Goal: Information Seeking & Learning: Learn about a topic

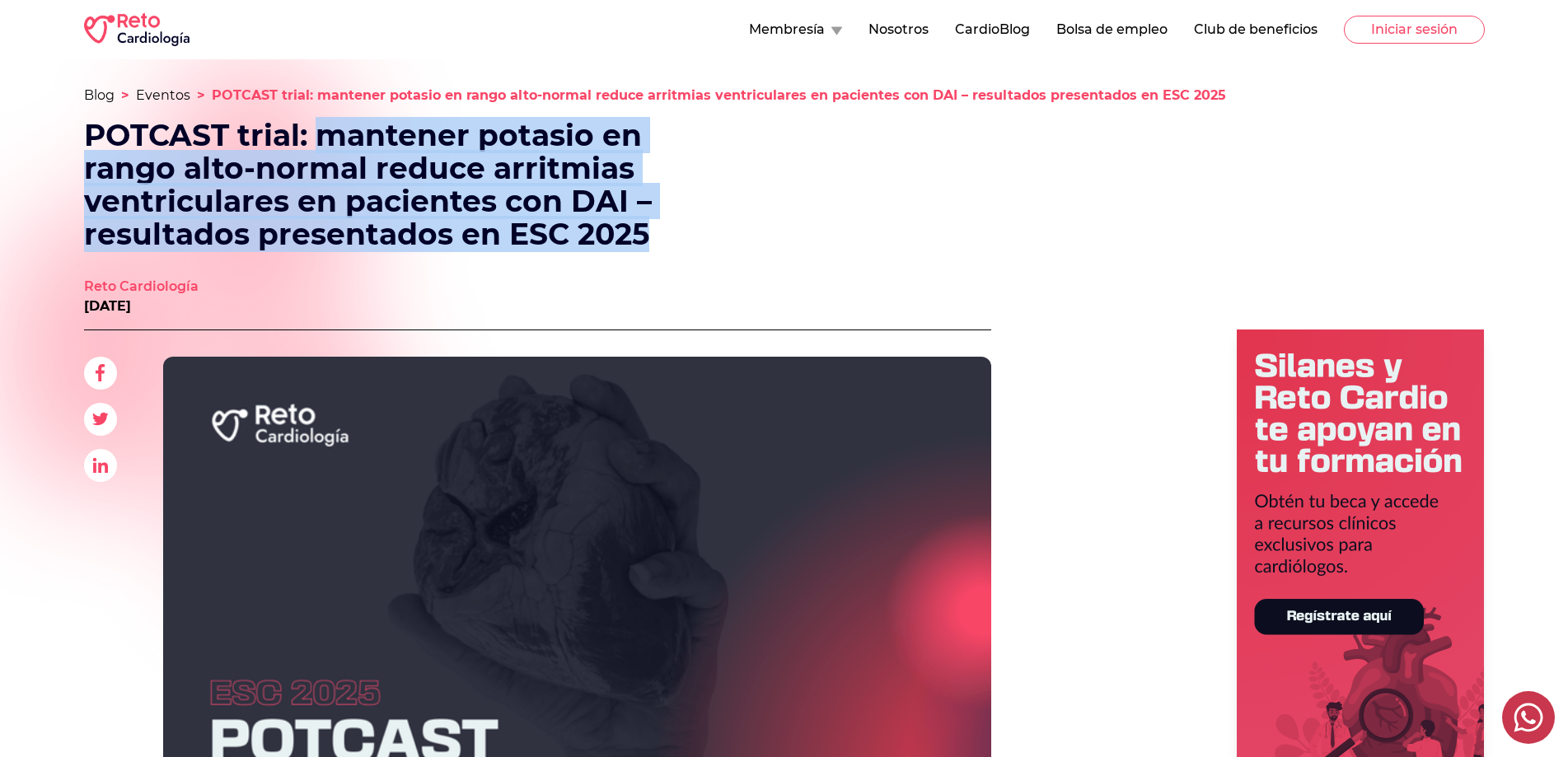
drag, startPoint x: 321, startPoint y: 142, endPoint x: 659, endPoint y: 248, distance: 354.2
click at [659, 248] on h1 "POTCAST trial: mantener potasio en rango alto-normal reduce arritmias ventricul…" at bounding box center [400, 185] width 632 height 132
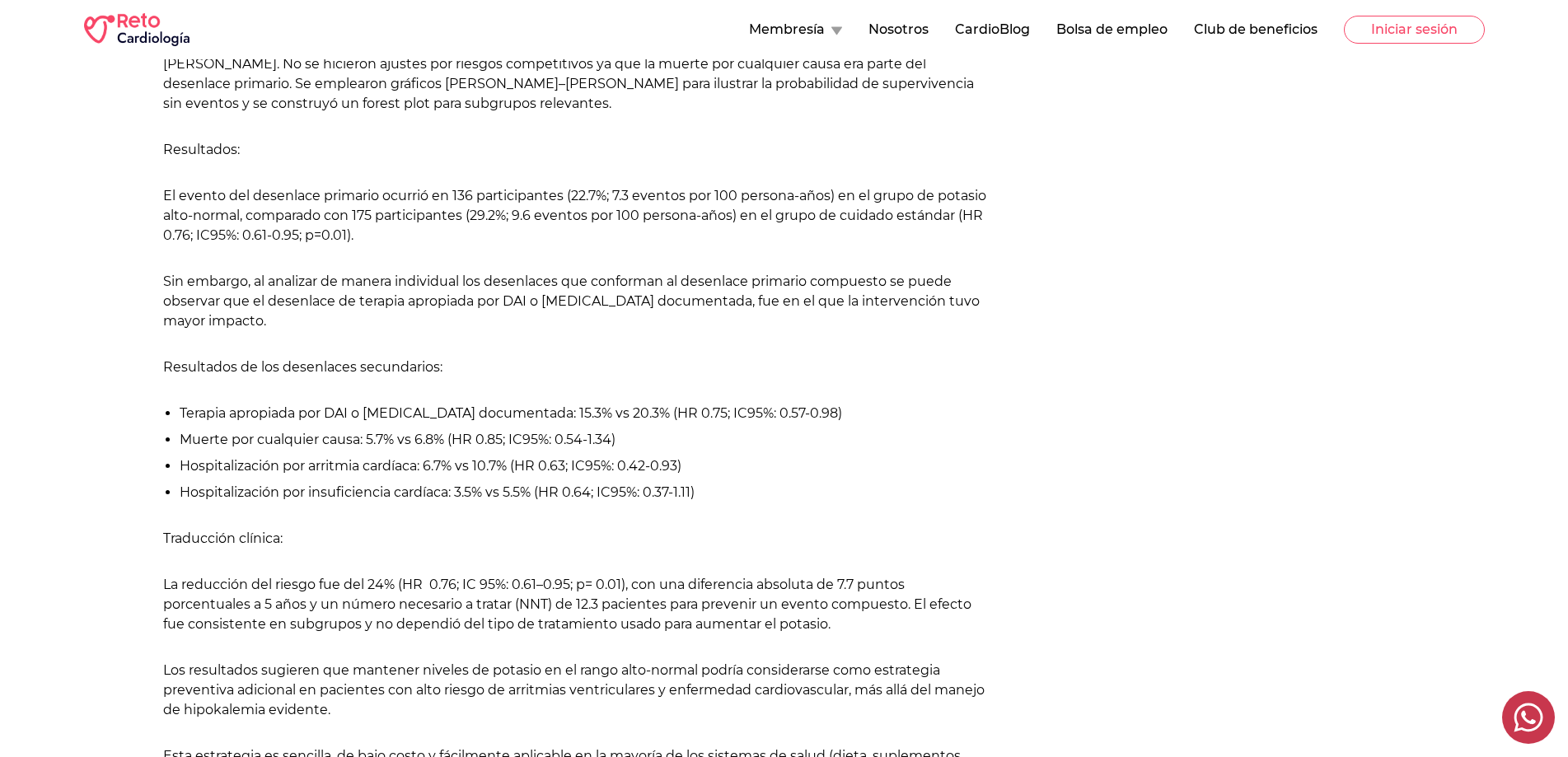
scroll to position [3130, 0]
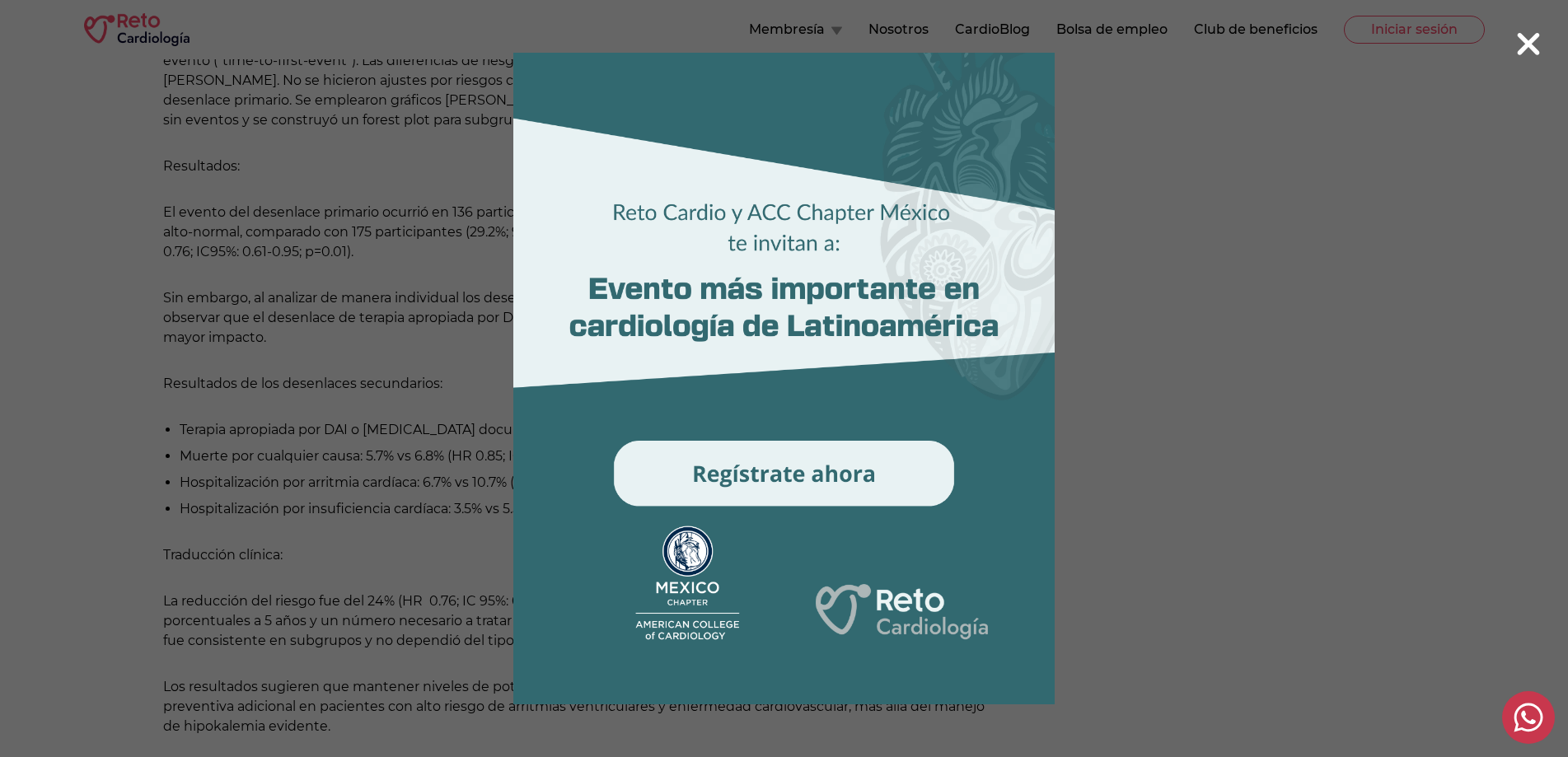
click at [1525, 53] on icon at bounding box center [1529, 45] width 27 height 36
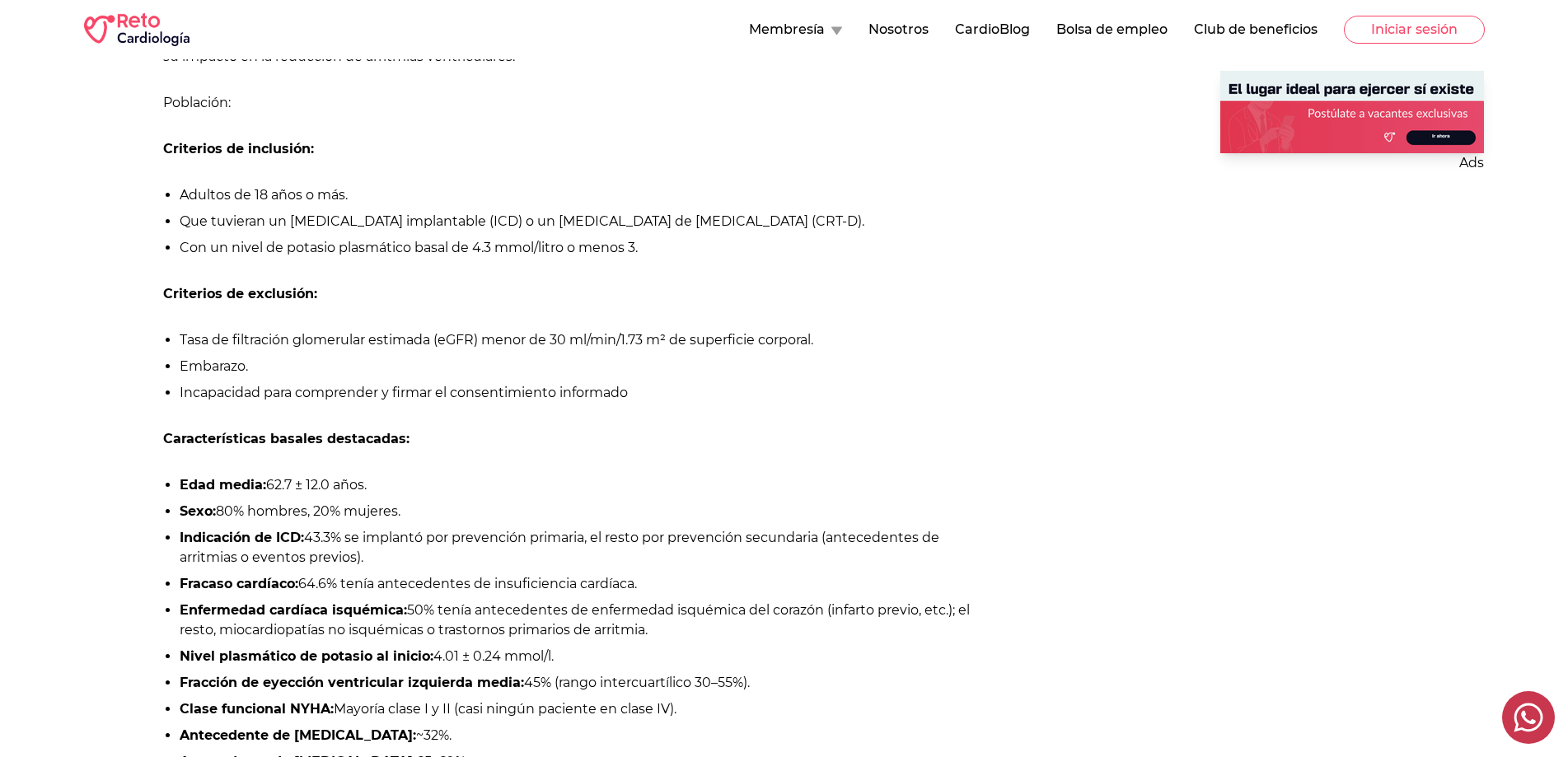
scroll to position [988, 0]
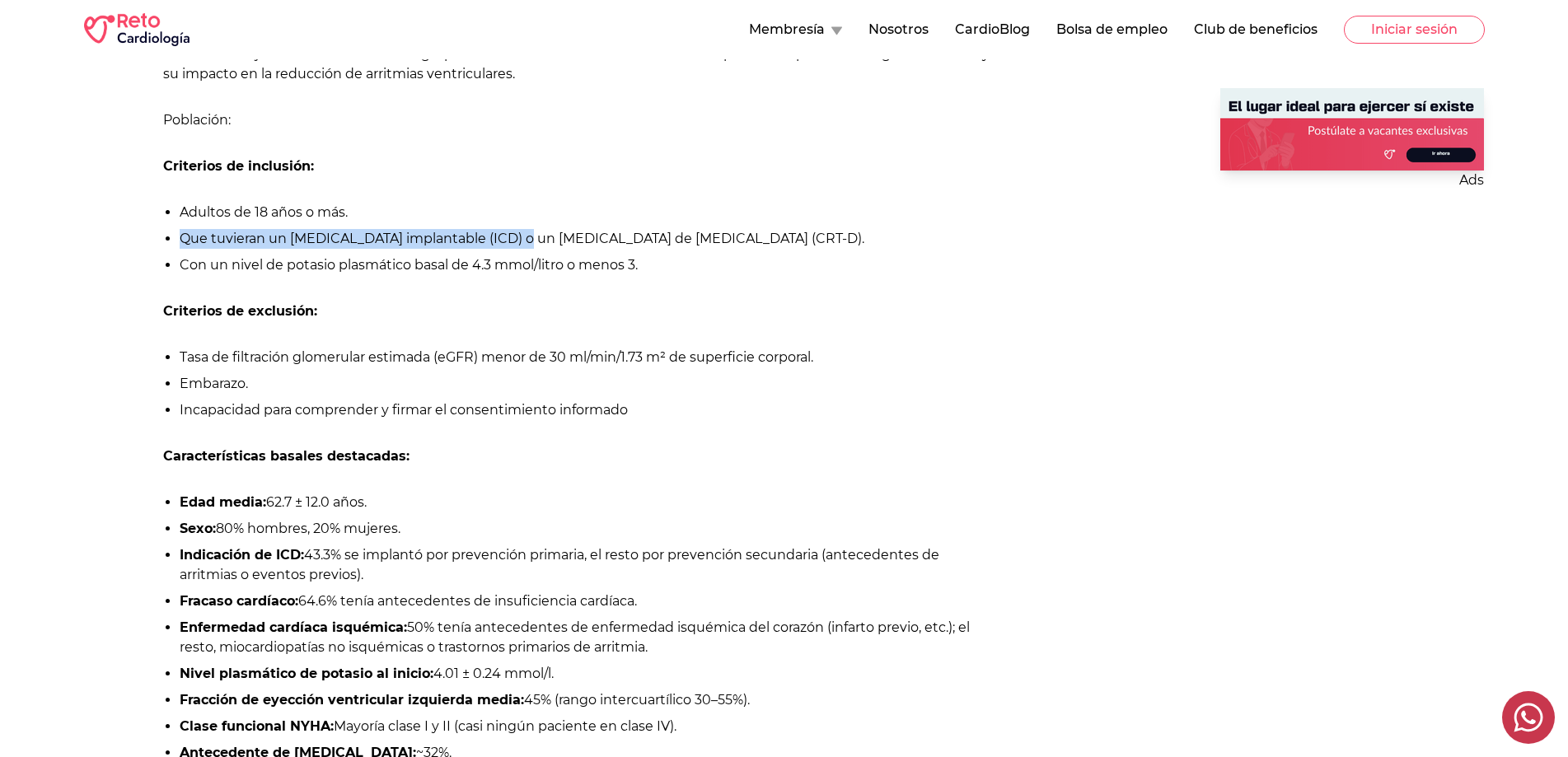
drag, startPoint x: 177, startPoint y: 241, endPoint x: 503, endPoint y: 243, distance: 326.0
click at [506, 243] on ul "Adultos de 18 años o más. Que tuvieran un [MEDICAL_DATA] implantable (ICD) o un…" at bounding box center [577, 238] width 828 height 72
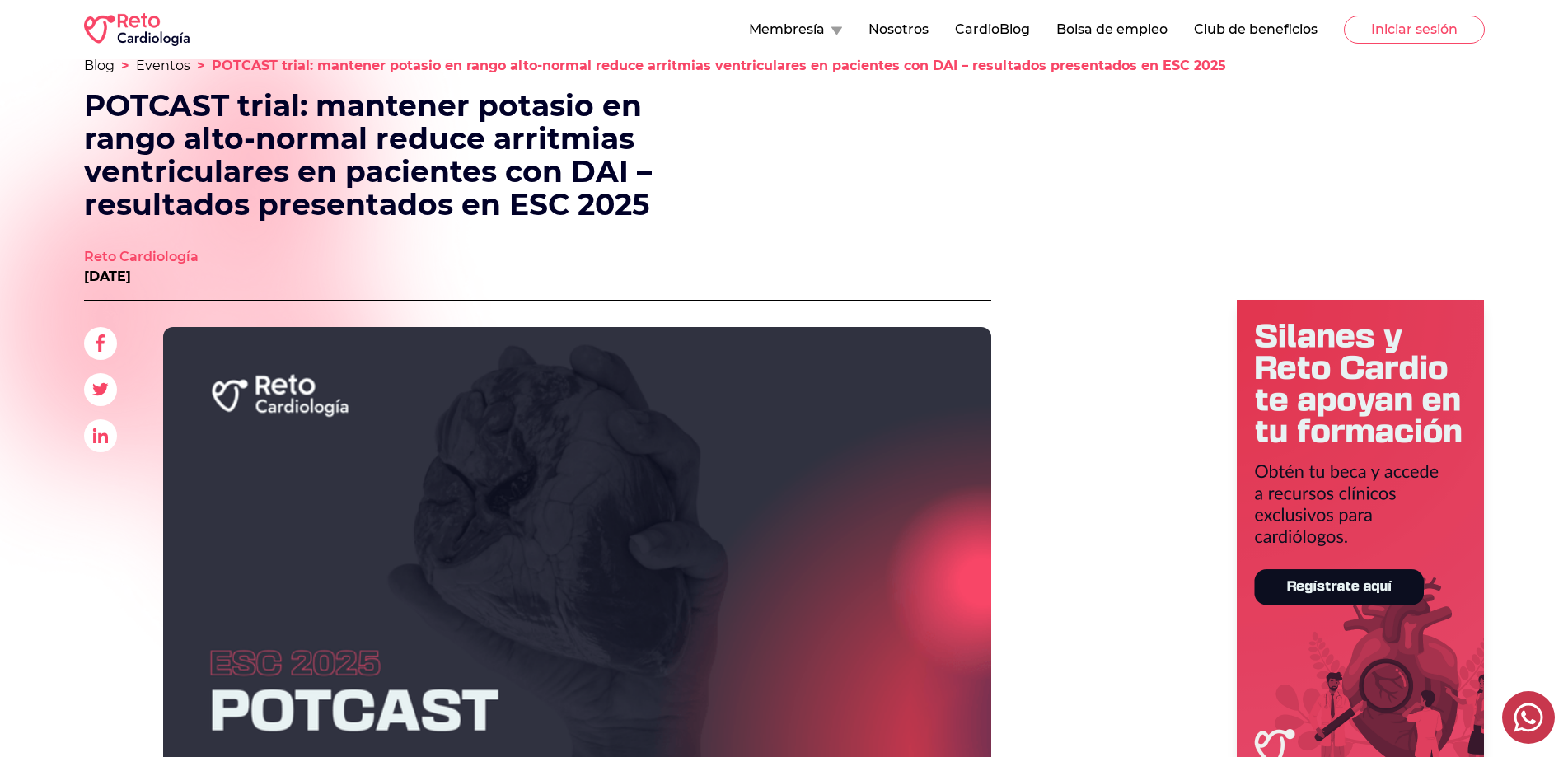
scroll to position [0, 0]
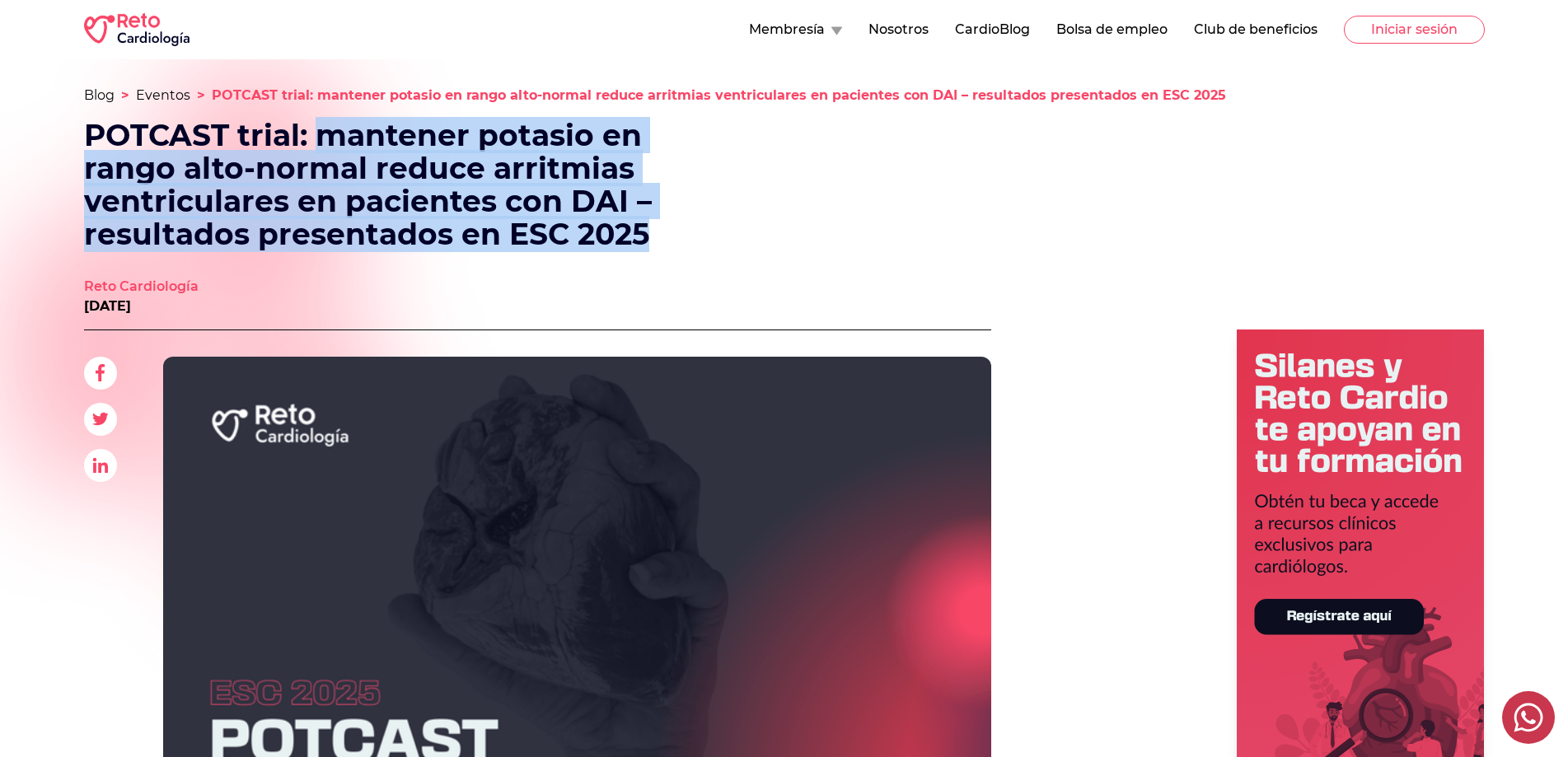
drag, startPoint x: 324, startPoint y: 136, endPoint x: 705, endPoint y: 220, distance: 390.1
click at [706, 219] on h1 "POTCAST trial: mantener potasio en rango alto-normal reduce arritmias ventricul…" at bounding box center [400, 185] width 632 height 132
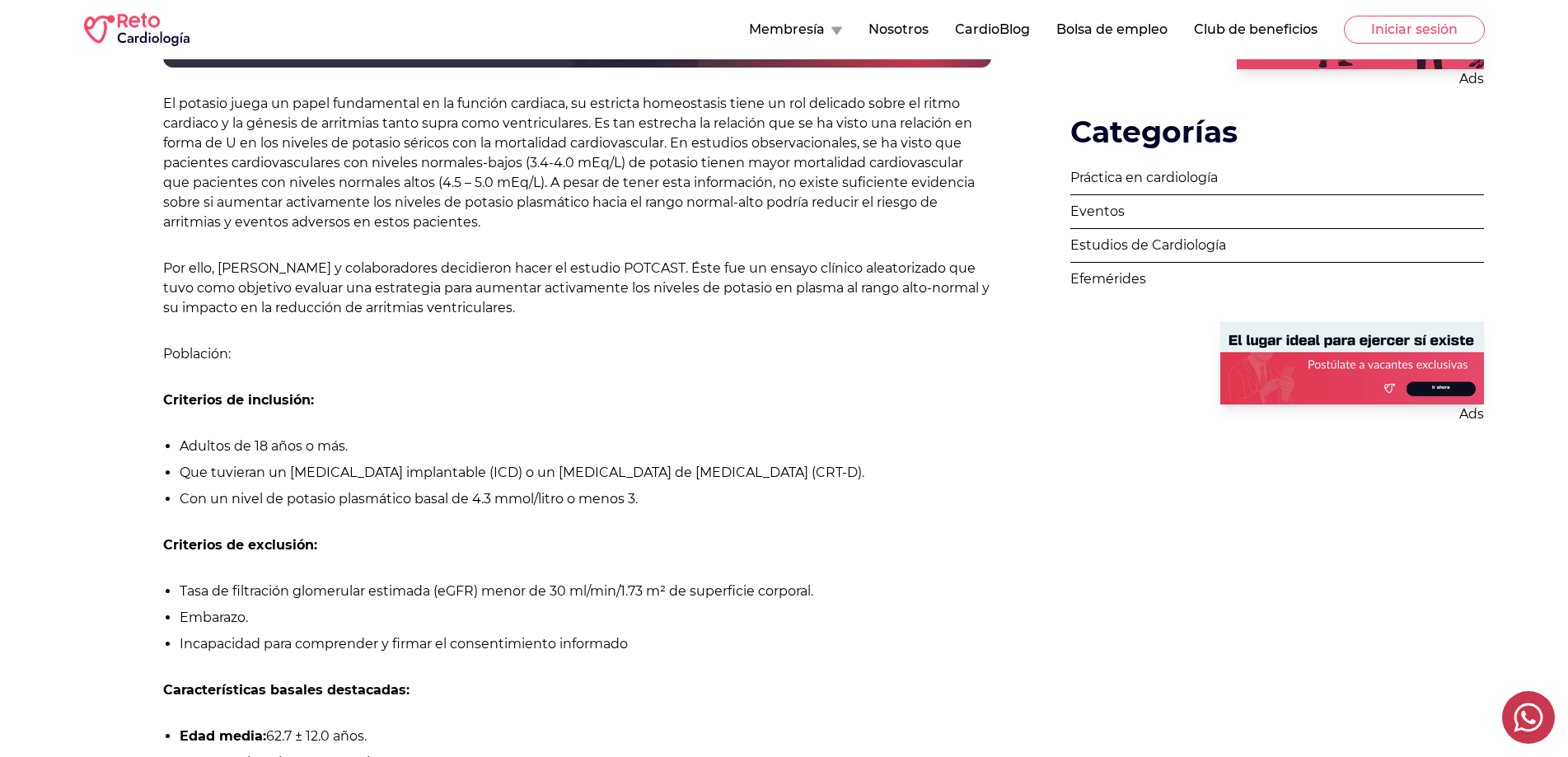
scroll to position [906, 0]
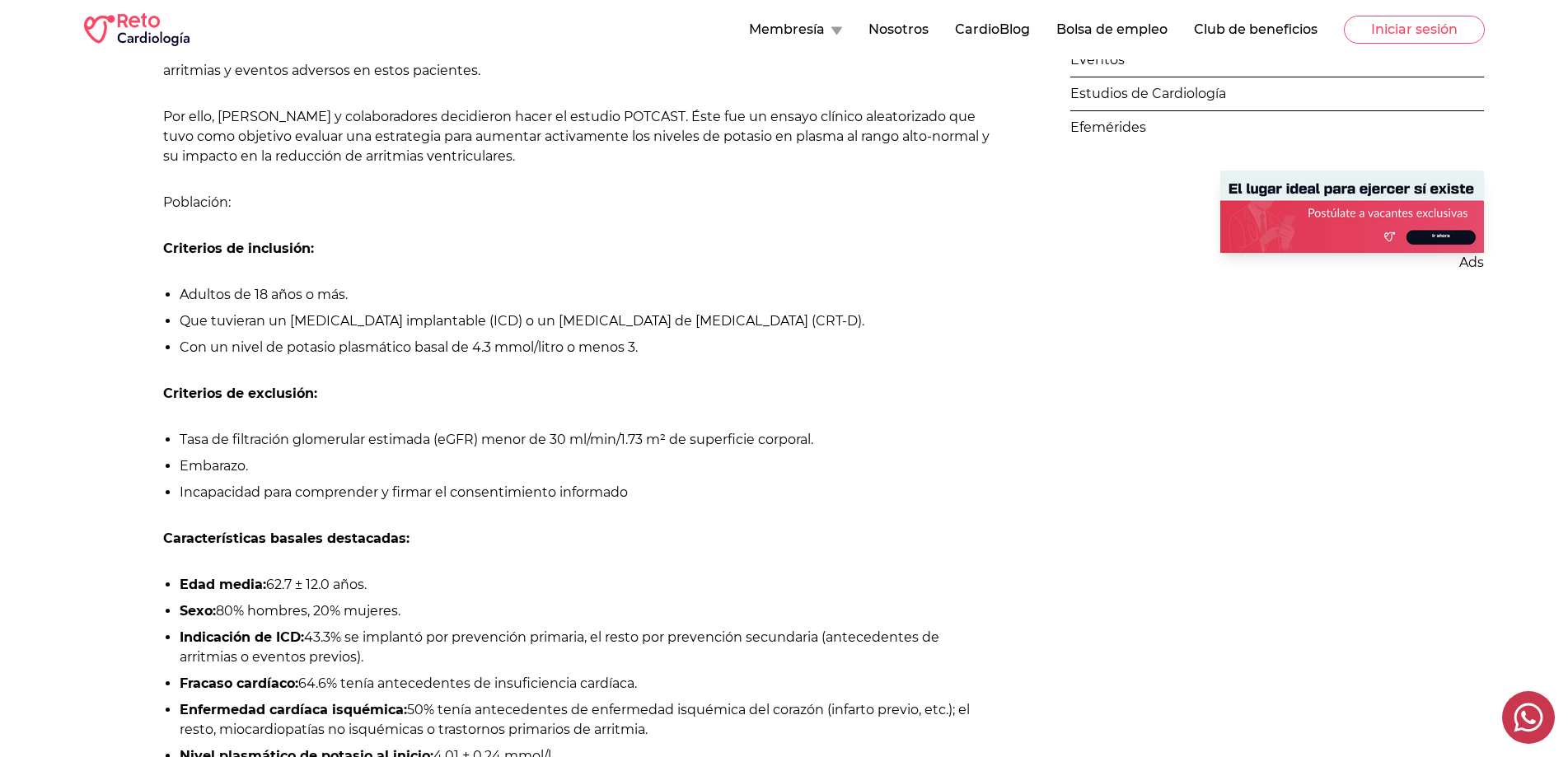
click at [254, 246] on strong "Criterios de inclusión:" at bounding box center [238, 249] width 151 height 16
drag, startPoint x: 293, startPoint y: 322, endPoint x: 930, endPoint y: 313, distance: 637.1
click at [930, 313] on li "Que tuvieran un [MEDICAL_DATA] implantable (ICD) o un [MEDICAL_DATA] de [MEDICA…" at bounding box center [585, 321] width 812 height 20
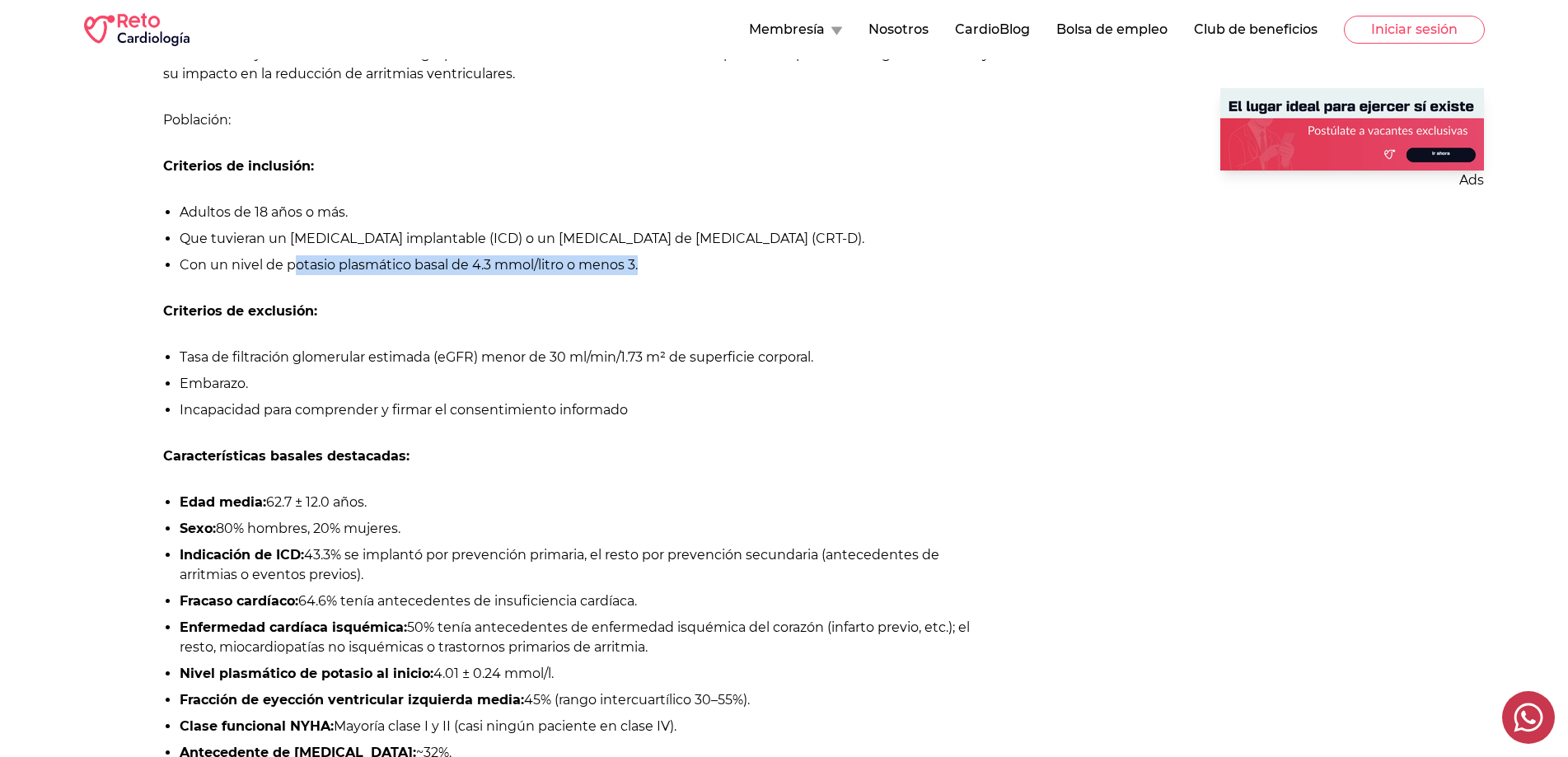
drag, startPoint x: 293, startPoint y: 265, endPoint x: 667, endPoint y: 259, distance: 374.0
click at [667, 259] on li "Con un nivel de potasio plasmático basal de 4.3 mmol/litro o menos 3." at bounding box center [585, 265] width 812 height 20
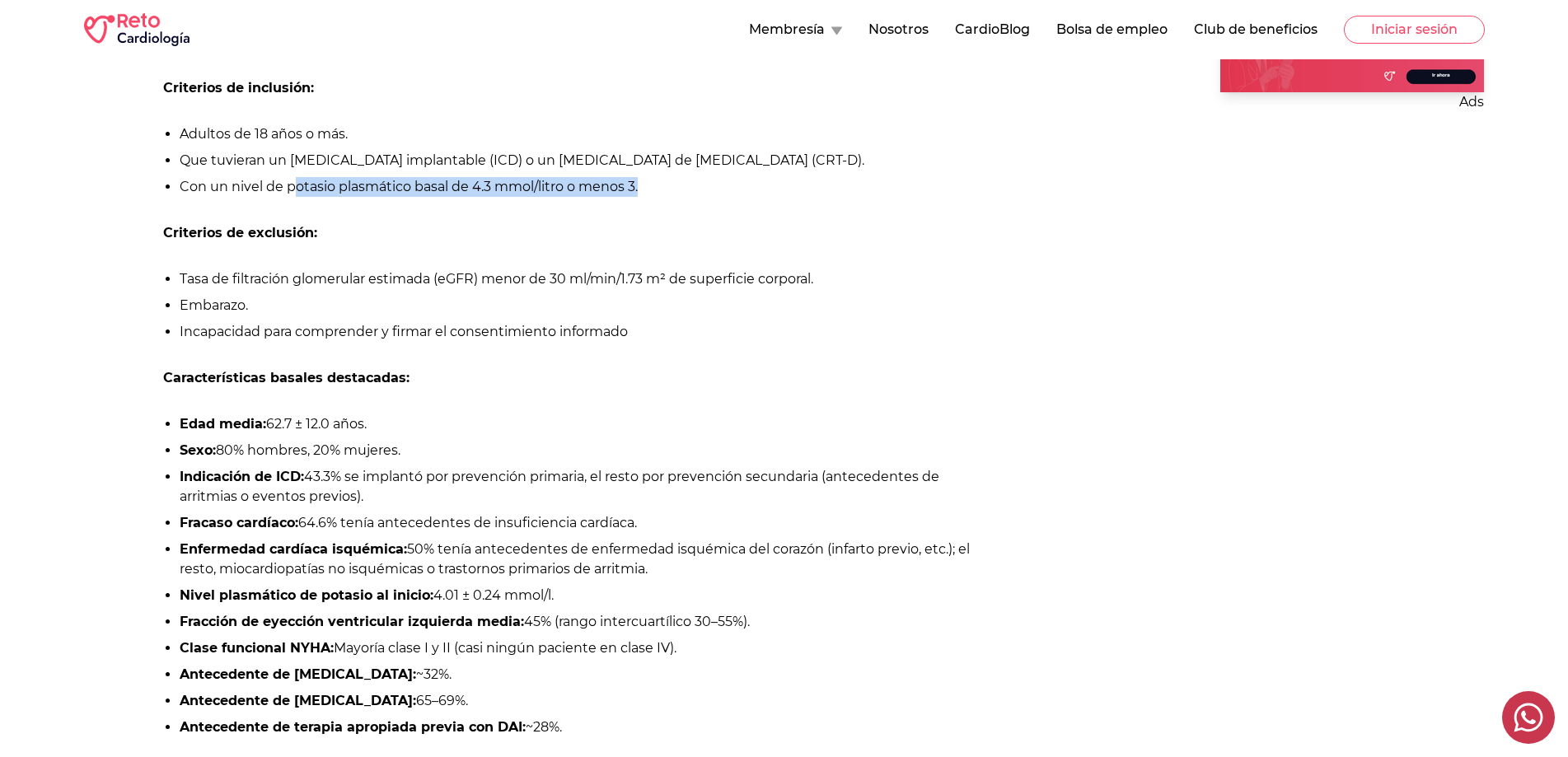
scroll to position [1153, 0]
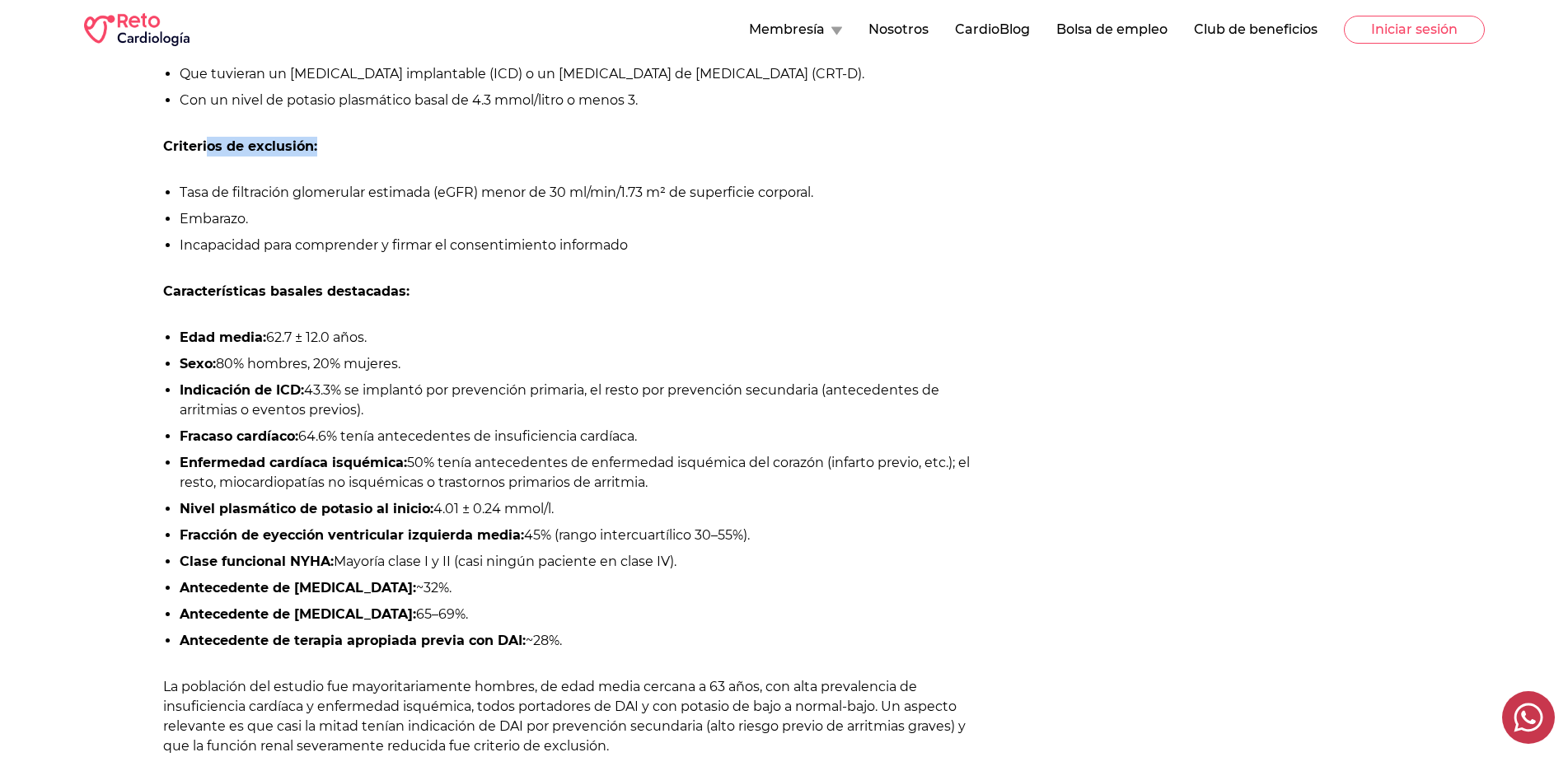
drag, startPoint x: 209, startPoint y: 148, endPoint x: 333, endPoint y: 152, distance: 124.1
click at [333, 151] on p "Criterios de exclusión:" at bounding box center [577, 146] width 828 height 20
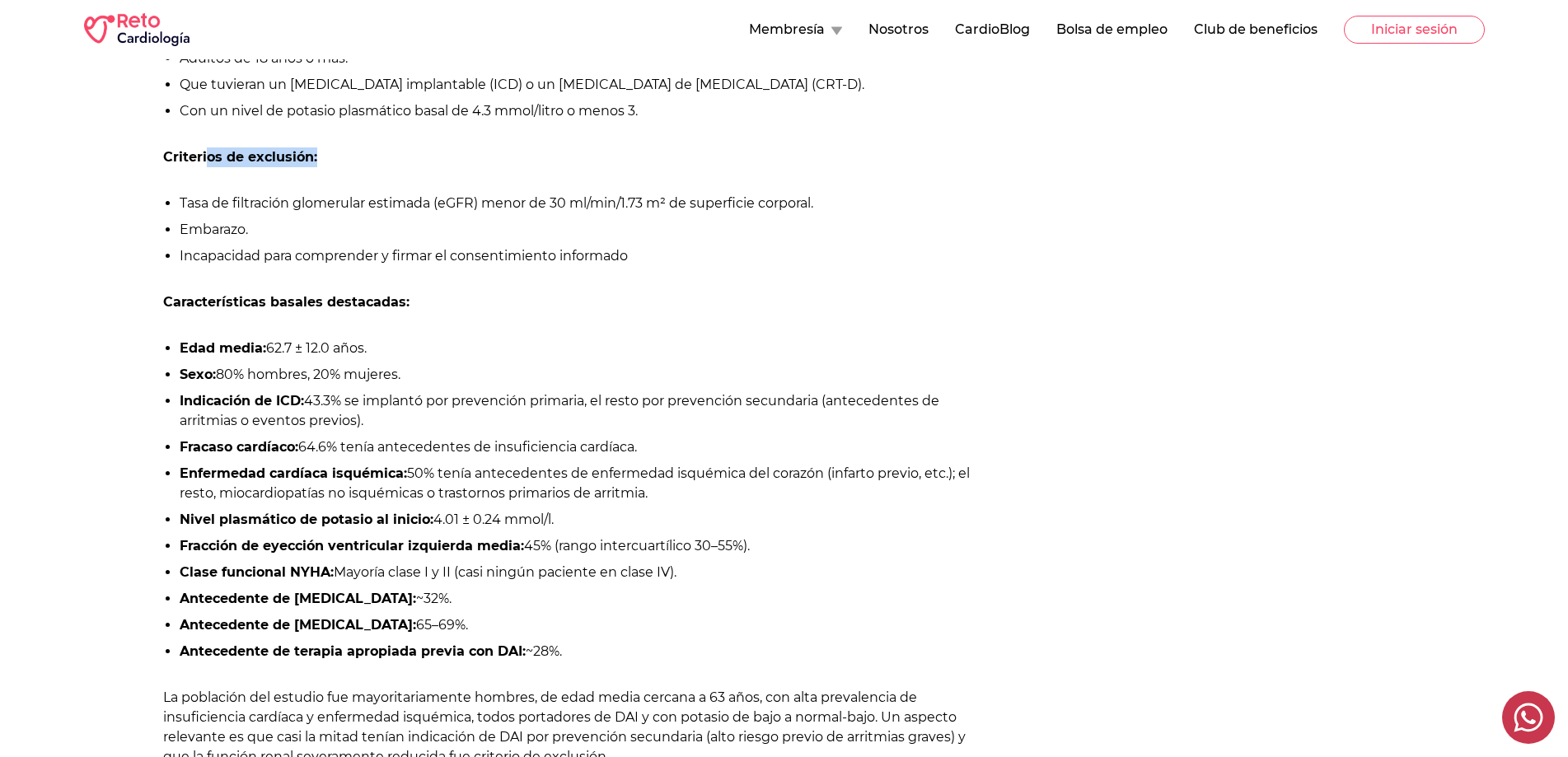
scroll to position [988, 0]
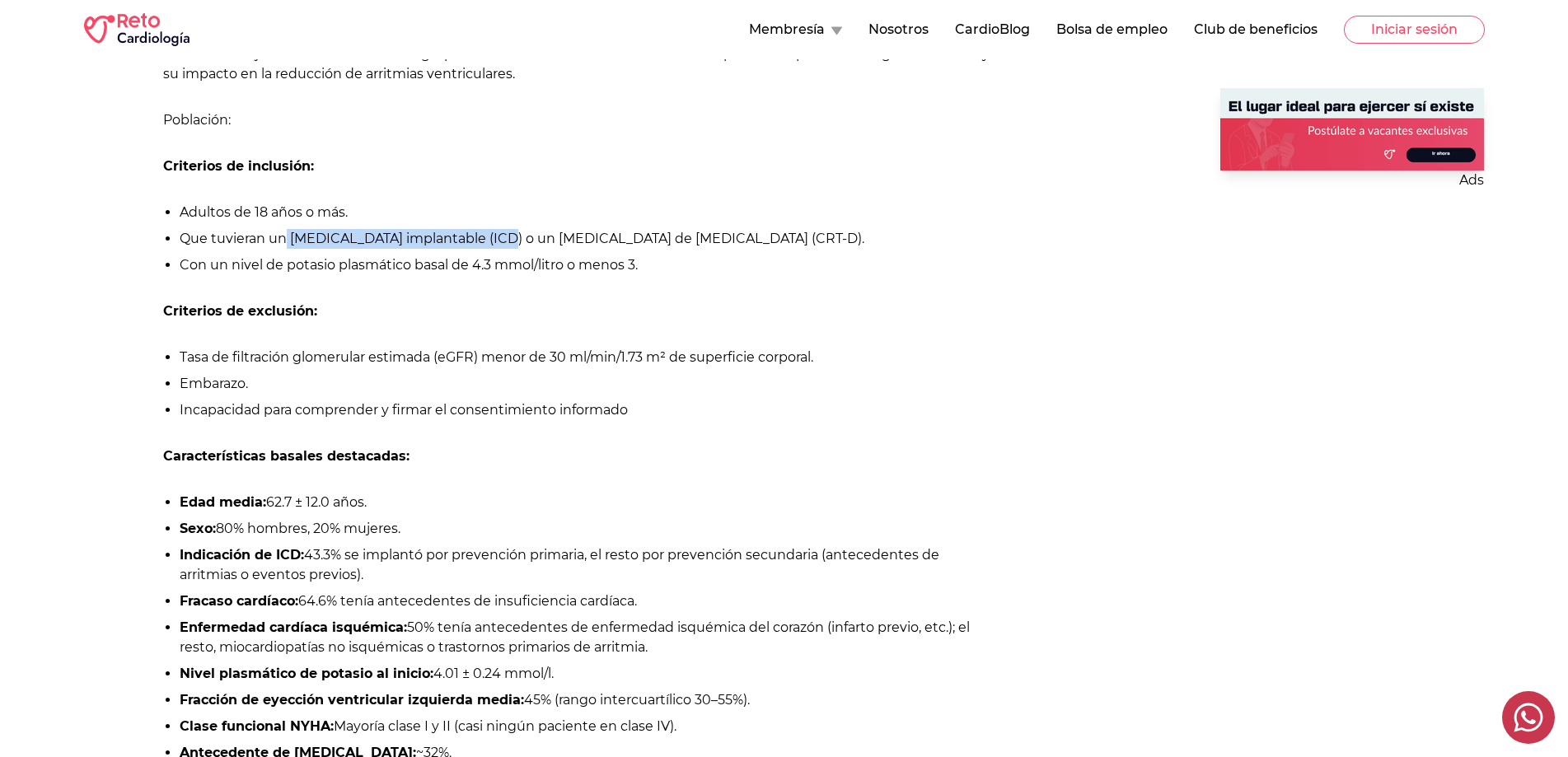
drag, startPoint x: 285, startPoint y: 240, endPoint x: 492, endPoint y: 243, distance: 207.0
click at [492, 243] on li "Que tuvieran un [MEDICAL_DATA] implantable (ICD) o un [MEDICAL_DATA] de [MEDICA…" at bounding box center [585, 239] width 812 height 20
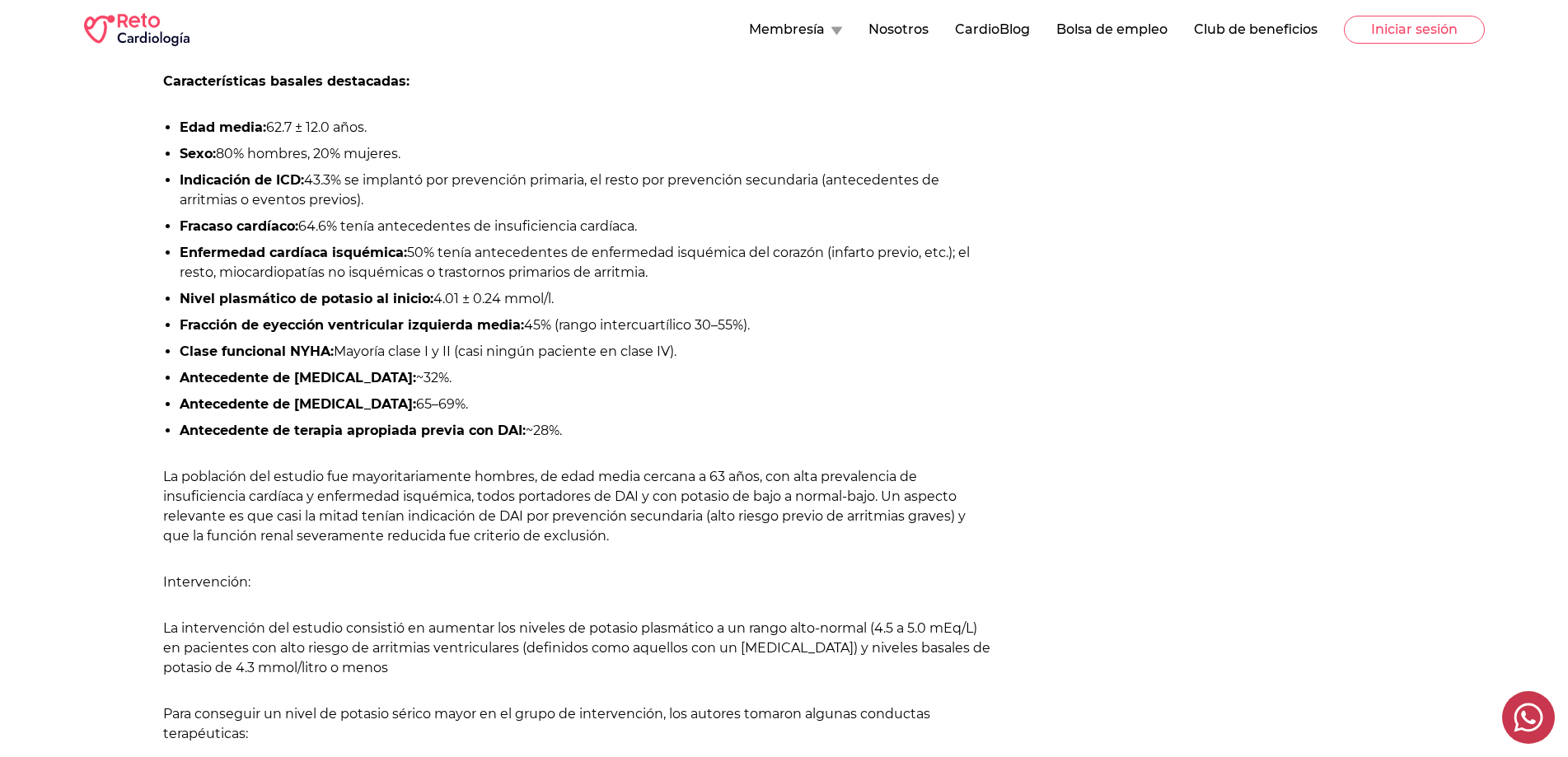
scroll to position [1235, 0]
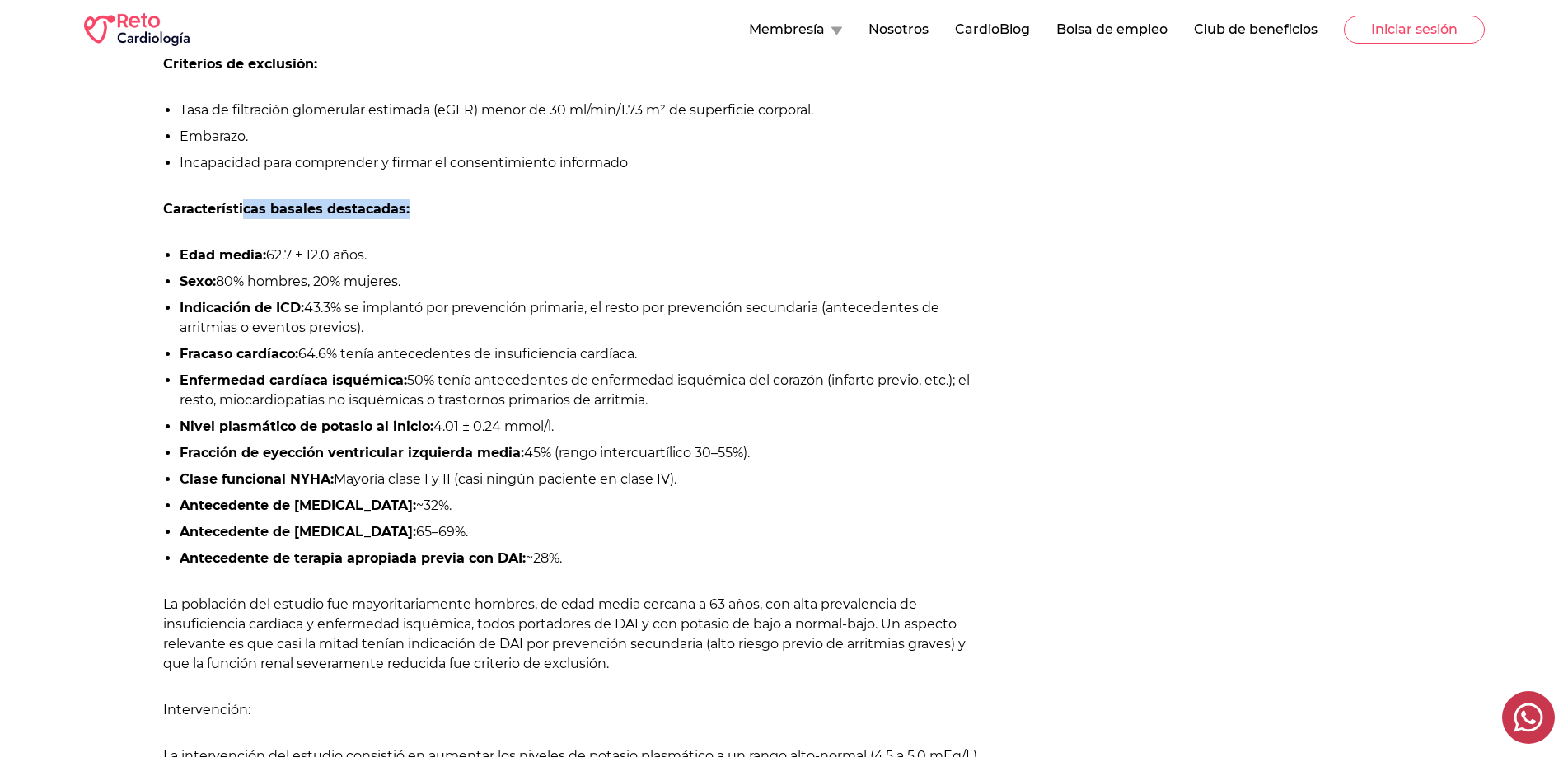
drag, startPoint x: 245, startPoint y: 212, endPoint x: 383, endPoint y: 251, distance: 143.4
click at [434, 206] on p "Características basales destacadas:" at bounding box center [577, 210] width 828 height 20
drag, startPoint x: 255, startPoint y: 253, endPoint x: 318, endPoint y: 247, distance: 63.3
click at [318, 246] on li "Edad media: 62.7 ± 12.0 años." at bounding box center [585, 255] width 812 height 20
drag, startPoint x: 208, startPoint y: 276, endPoint x: 321, endPoint y: 284, distance: 113.3
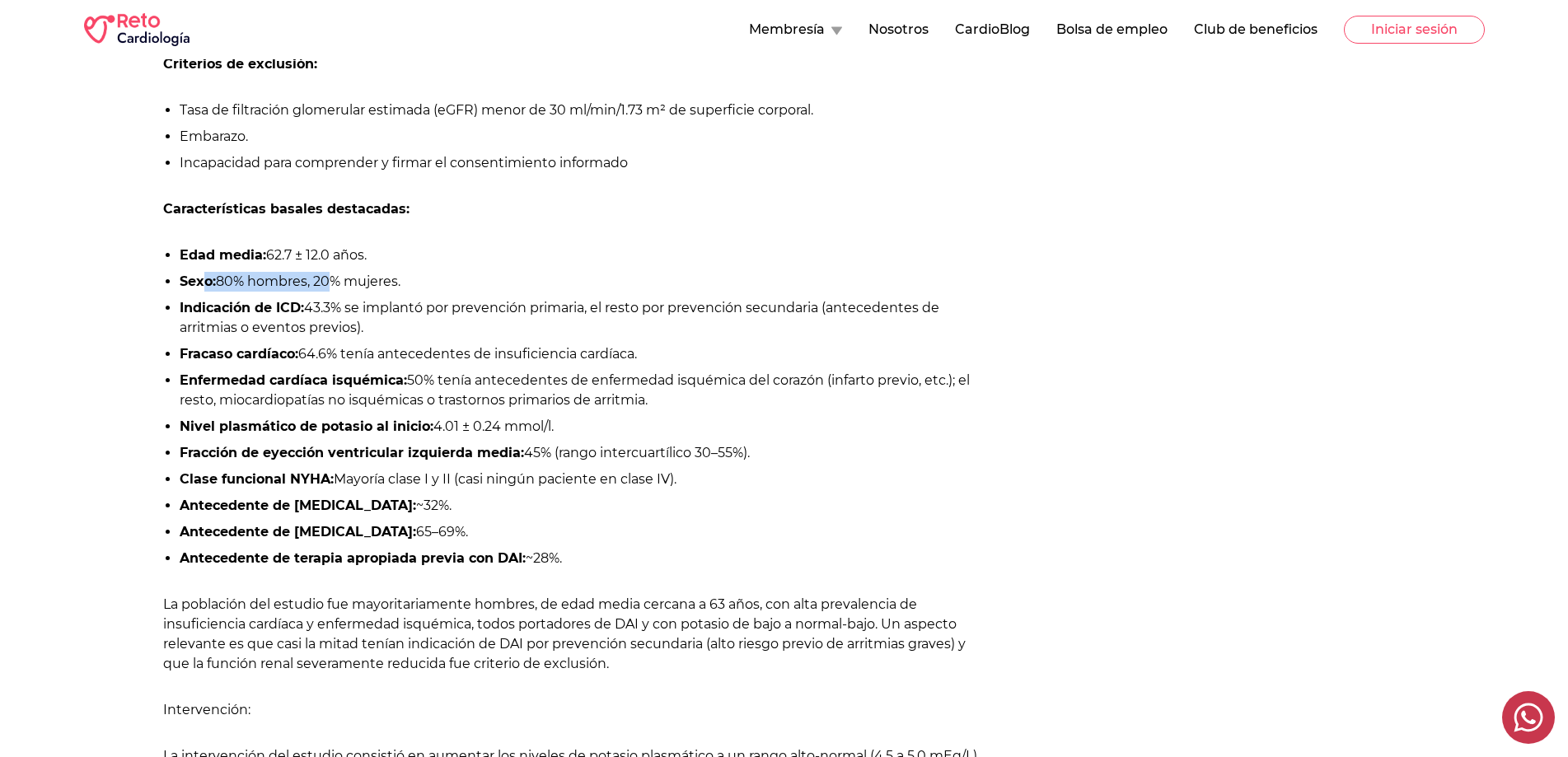
click at [321, 284] on li "Sexo: 80% hombres, 20% mujeres." at bounding box center [585, 282] width 812 height 20
drag, startPoint x: 219, startPoint y: 307, endPoint x: 325, endPoint y: 307, distance: 106.0
click at [325, 307] on li "Indicación de ICD: 43.3% se implantó por prevención primaria, el resto por prev…" at bounding box center [585, 317] width 812 height 39
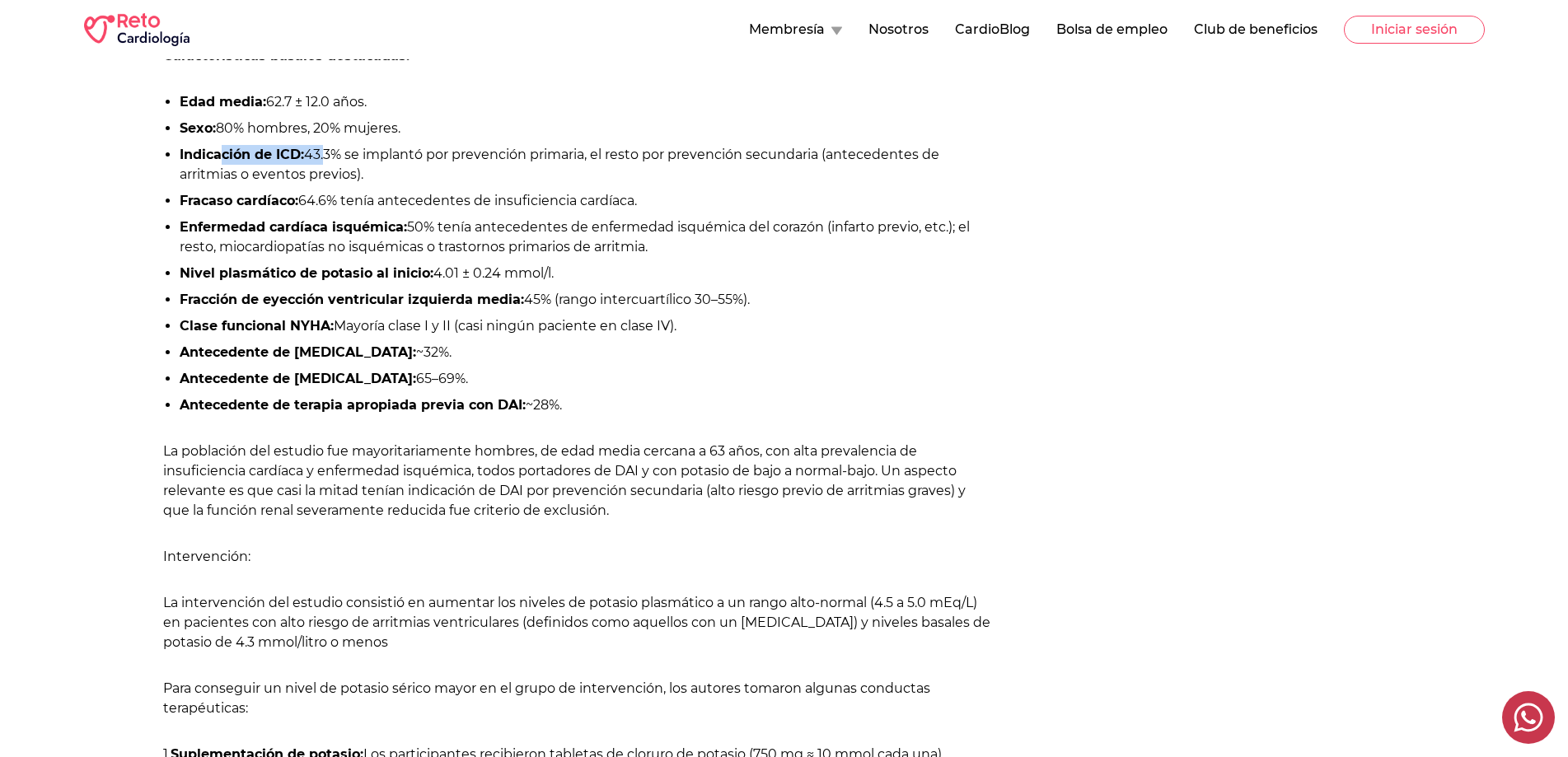
scroll to position [1400, 0]
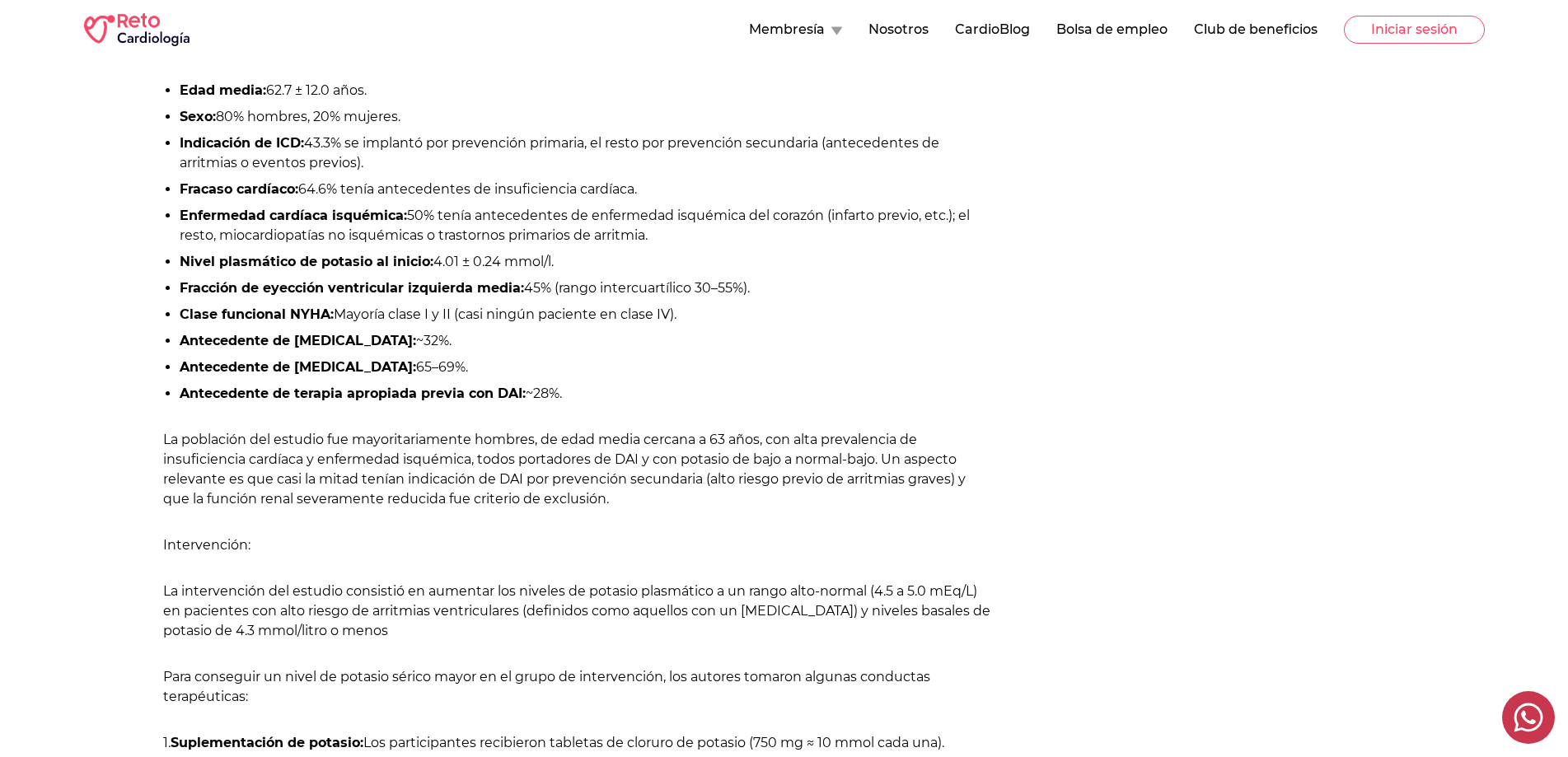
click at [347, 145] on li "Indicación de ICD: 43.3% se implantó por prevención primaria, el resto por prev…" at bounding box center [585, 153] width 812 height 39
drag, startPoint x: 317, startPoint y: 142, endPoint x: 587, endPoint y: 142, distance: 270.0
click at [587, 142] on li "Indicación de ICD: 43.3% se implantó por prevención primaria, el resto por prev…" at bounding box center [585, 153] width 812 height 39
drag, startPoint x: 227, startPoint y: 186, endPoint x: 297, endPoint y: 187, distance: 70.0
click at [297, 187] on strong "Fracaso cardíaco:" at bounding box center [238, 189] width 119 height 16
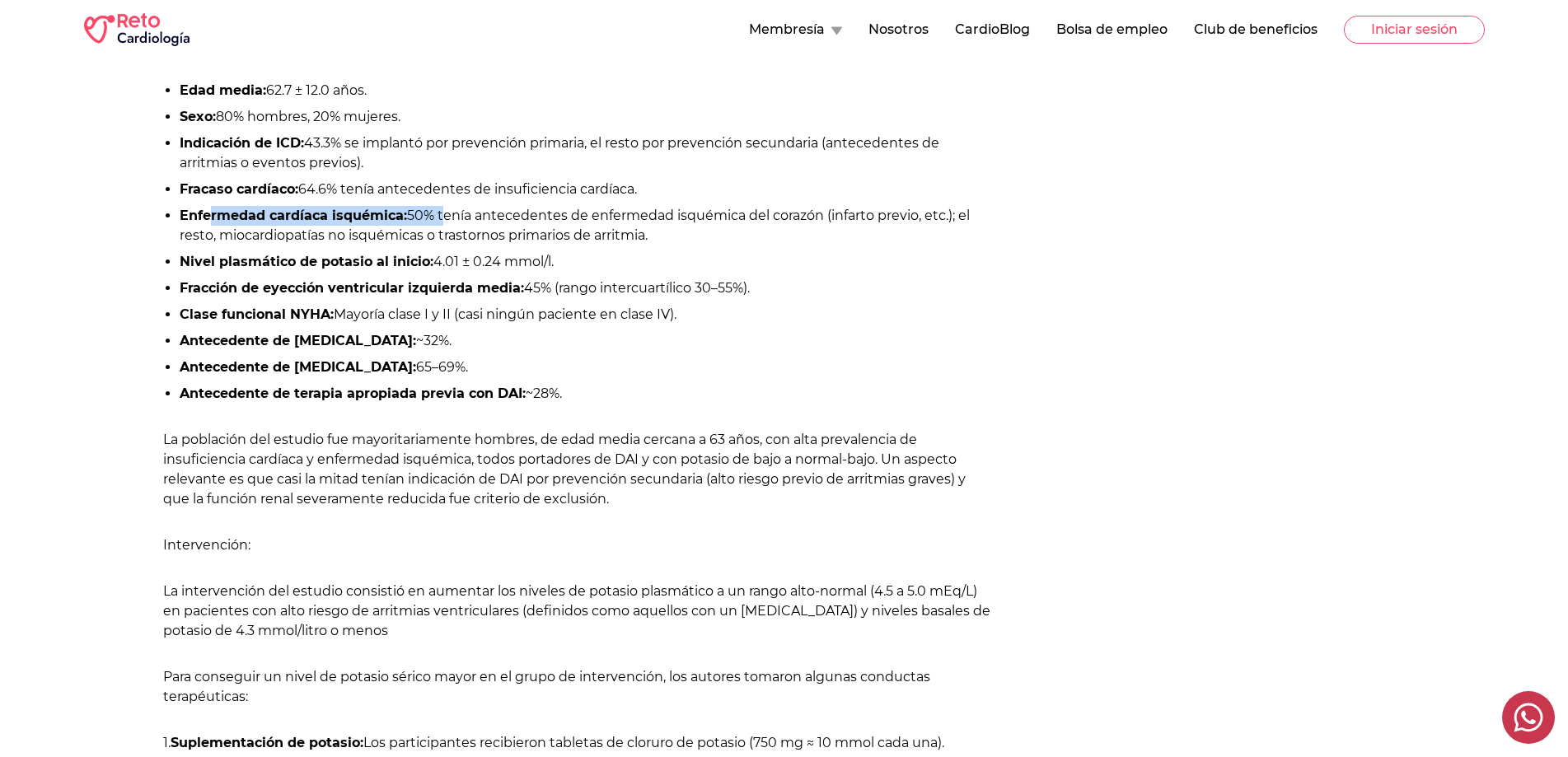
drag, startPoint x: 211, startPoint y: 213, endPoint x: 440, endPoint y: 217, distance: 229.0
click at [440, 217] on li "Enfermedad cardíaca isquémica: 50% tenía antecedentes de enfermedad isquémica d…" at bounding box center [585, 226] width 812 height 39
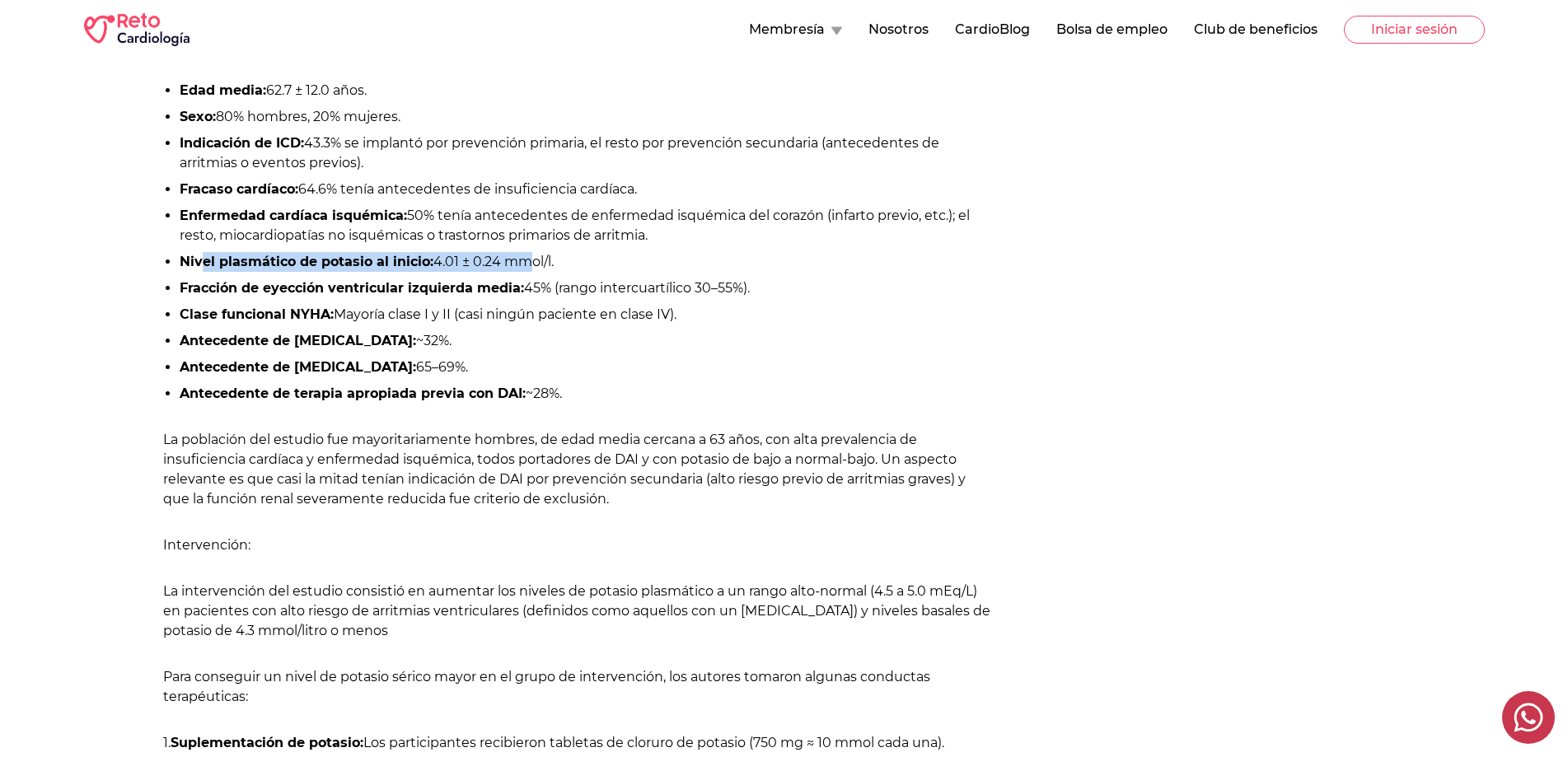
drag, startPoint x: 202, startPoint y: 262, endPoint x: 339, endPoint y: 287, distance: 139.3
click at [518, 266] on li "Nivel plasmático de potasio al inicio: 4.01 ± 0.24 mmol/l." at bounding box center [585, 262] width 812 height 20
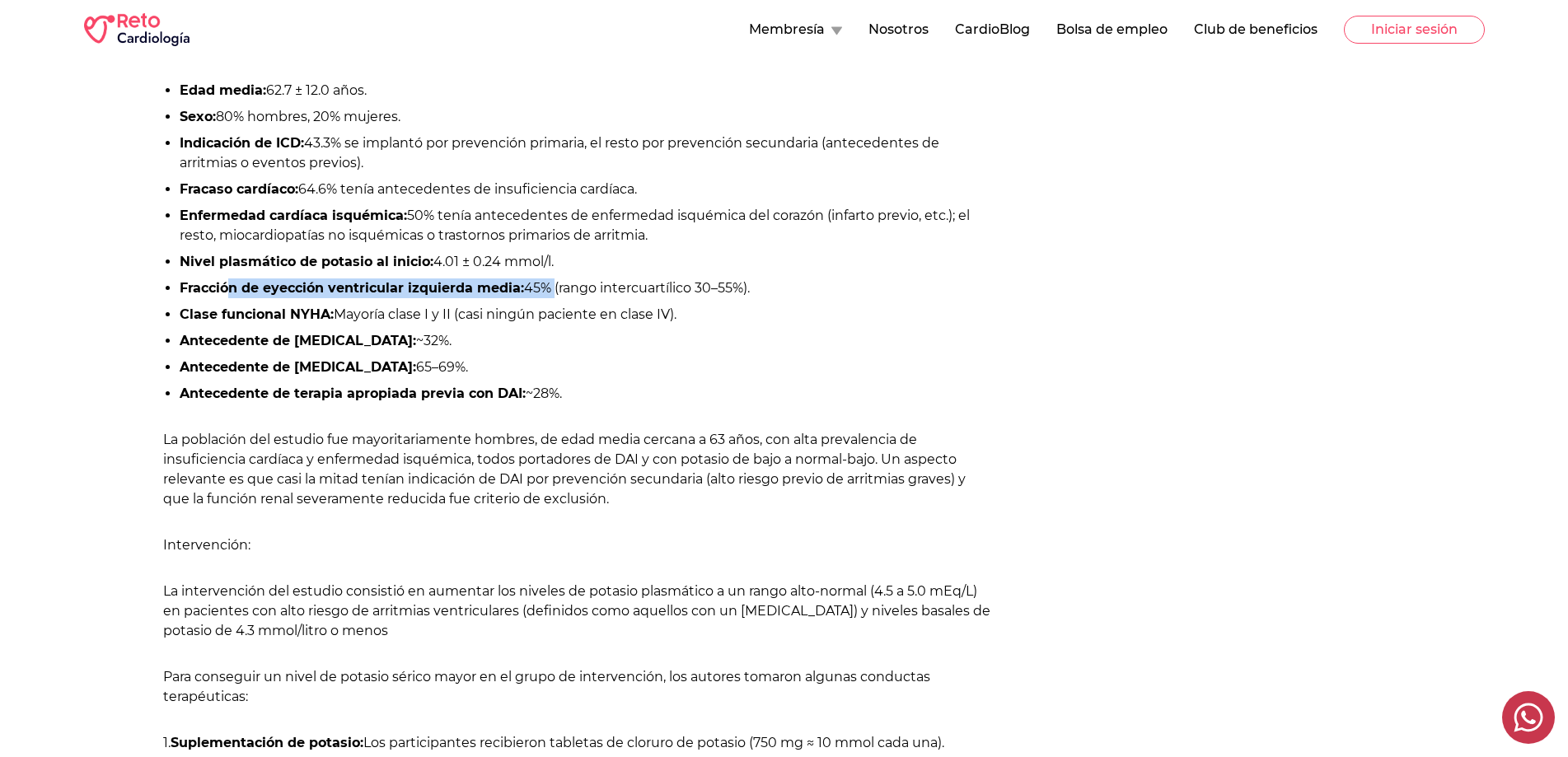
drag, startPoint x: 231, startPoint y: 285, endPoint x: 549, endPoint y: 280, distance: 318.0
click at [549, 280] on li "Fracción de eyección ventricular izquierda media: 45% (rango intercuartílico 30…" at bounding box center [585, 288] width 812 height 20
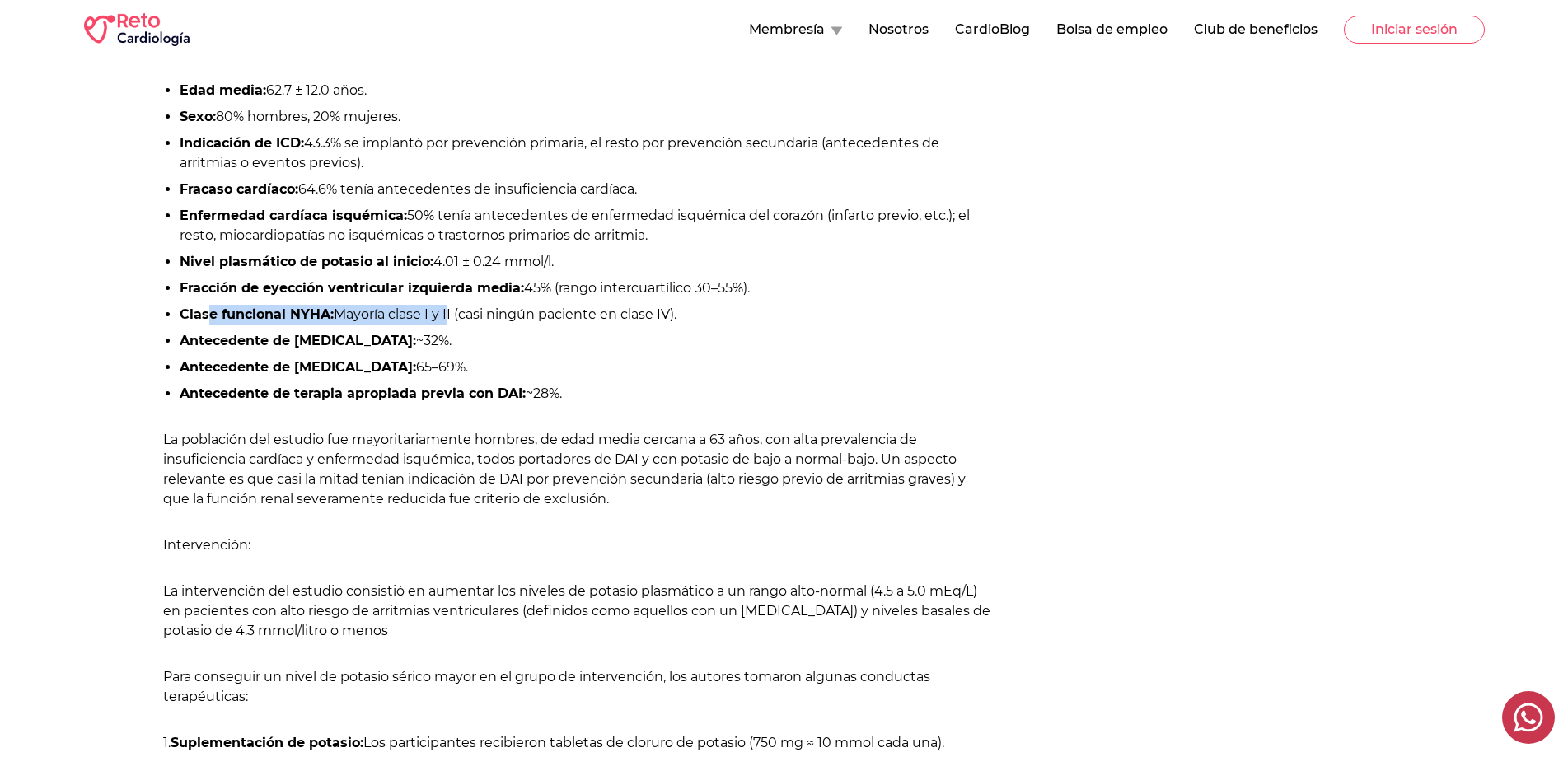
drag, startPoint x: 210, startPoint y: 312, endPoint x: 360, endPoint y: 329, distance: 151.0
click at [448, 318] on li "Clase funcional NYHA: Mayoría clase I y II (casi ningún paciente en clase IV)." at bounding box center [585, 315] width 812 height 20
drag, startPoint x: 245, startPoint y: 338, endPoint x: 480, endPoint y: 349, distance: 235.3
click at [499, 341] on li "Antecedente de [MEDICAL_DATA]: ~32%." at bounding box center [585, 341] width 812 height 20
drag, startPoint x: 407, startPoint y: 366, endPoint x: 526, endPoint y: 366, distance: 119.0
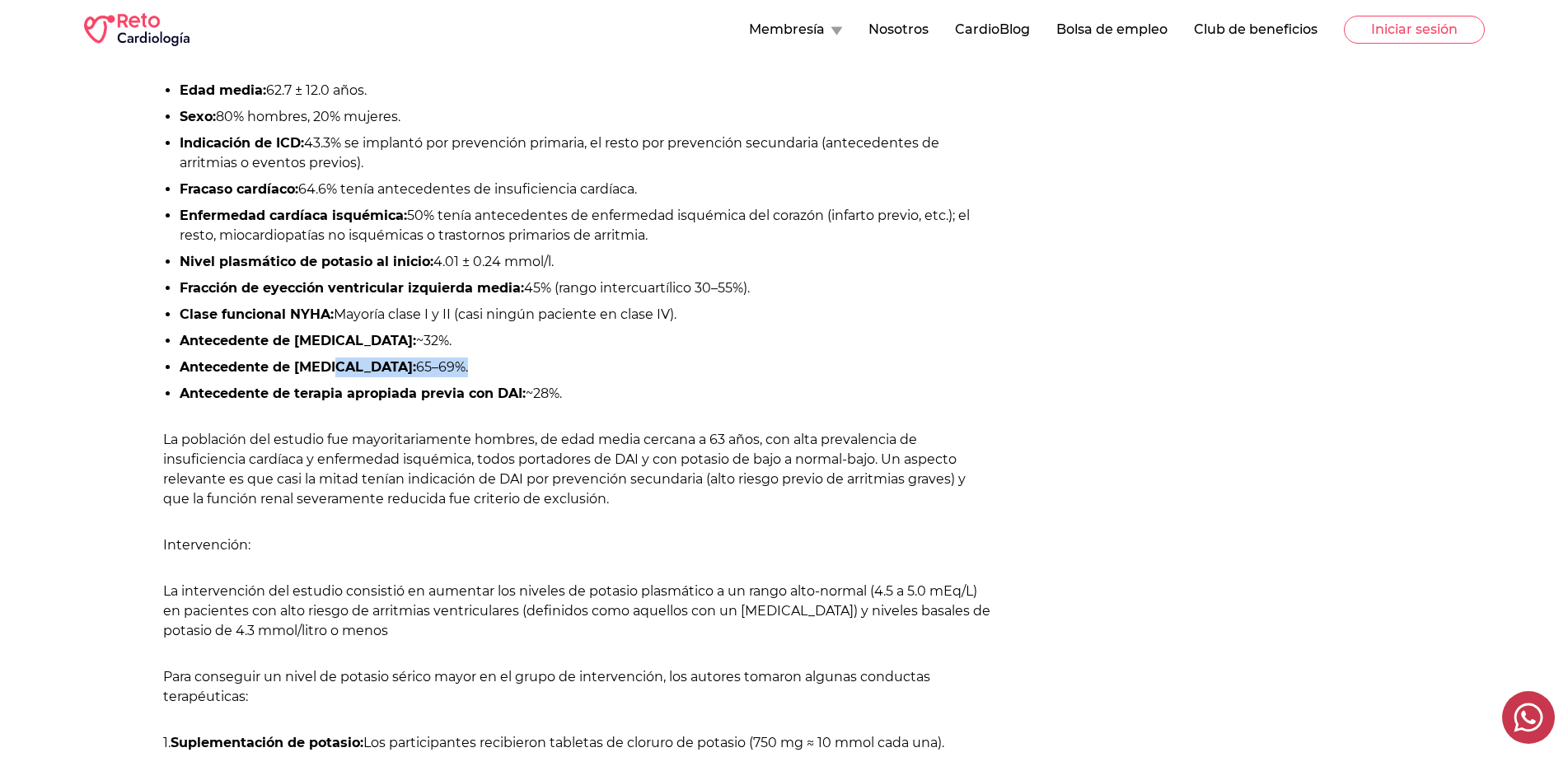
click at [526, 366] on li "Antecedente de [MEDICAL_DATA]: 65–69%." at bounding box center [585, 367] width 812 height 20
drag, startPoint x: 251, startPoint y: 393, endPoint x: 566, endPoint y: 385, distance: 315.1
click at [566, 385] on li "Antecedente de terapia apropiada previa con DAI: ~28%." at bounding box center [585, 393] width 812 height 20
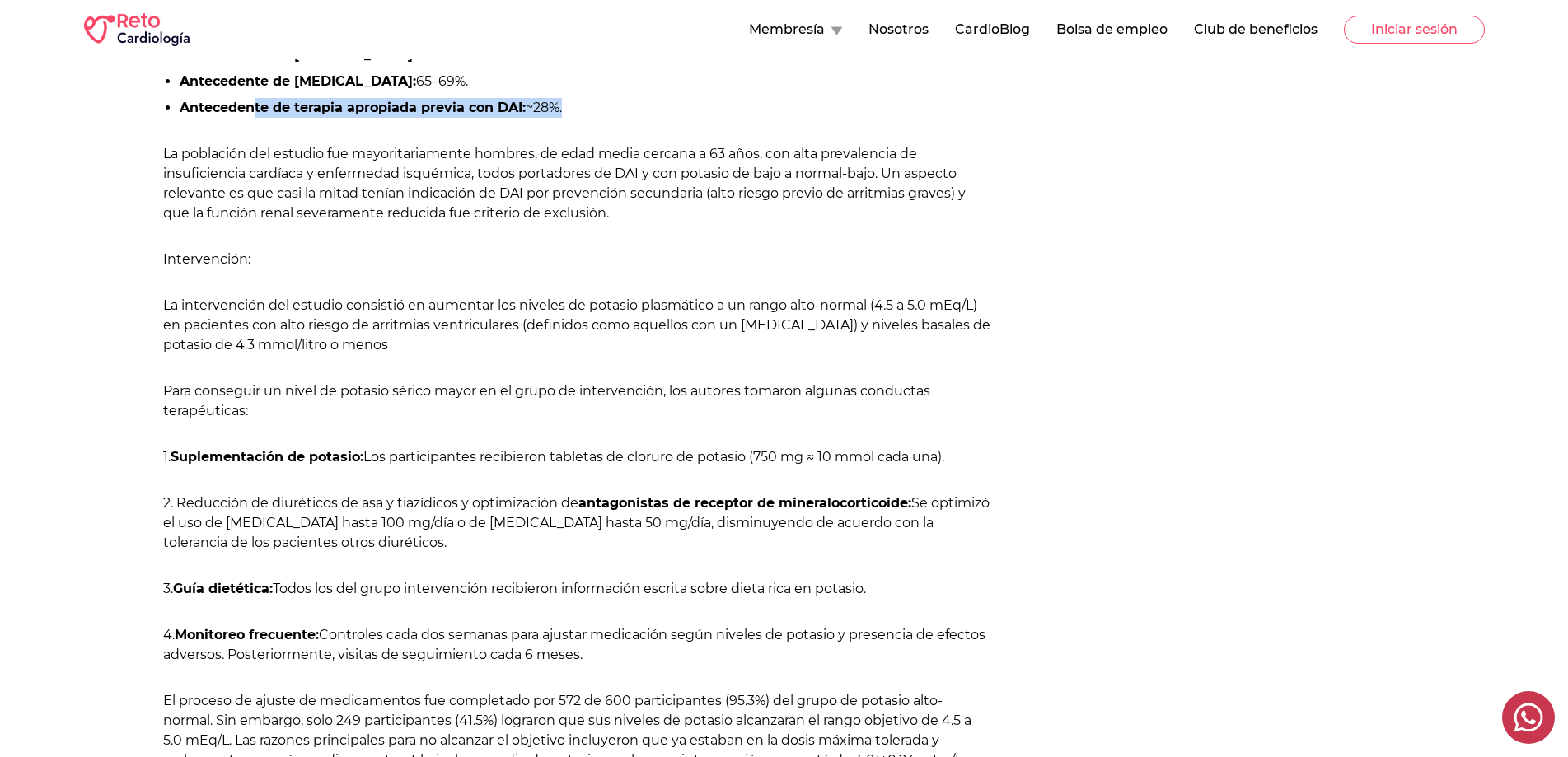
scroll to position [1730, 0]
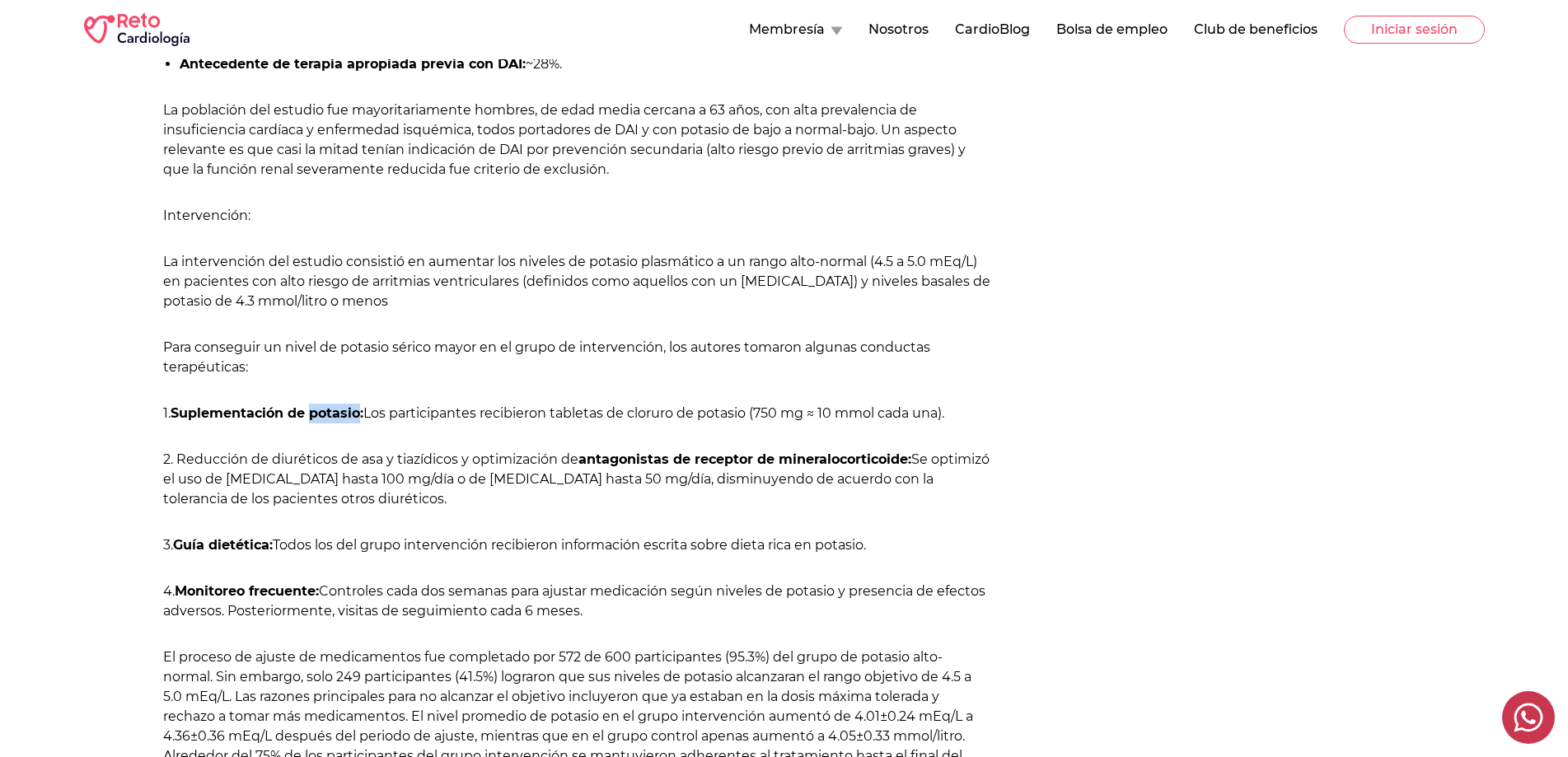
drag, startPoint x: 315, startPoint y: 411, endPoint x: 363, endPoint y: 408, distance: 48.1
click at [363, 408] on strong "Suplementación de potasio:" at bounding box center [267, 413] width 193 height 16
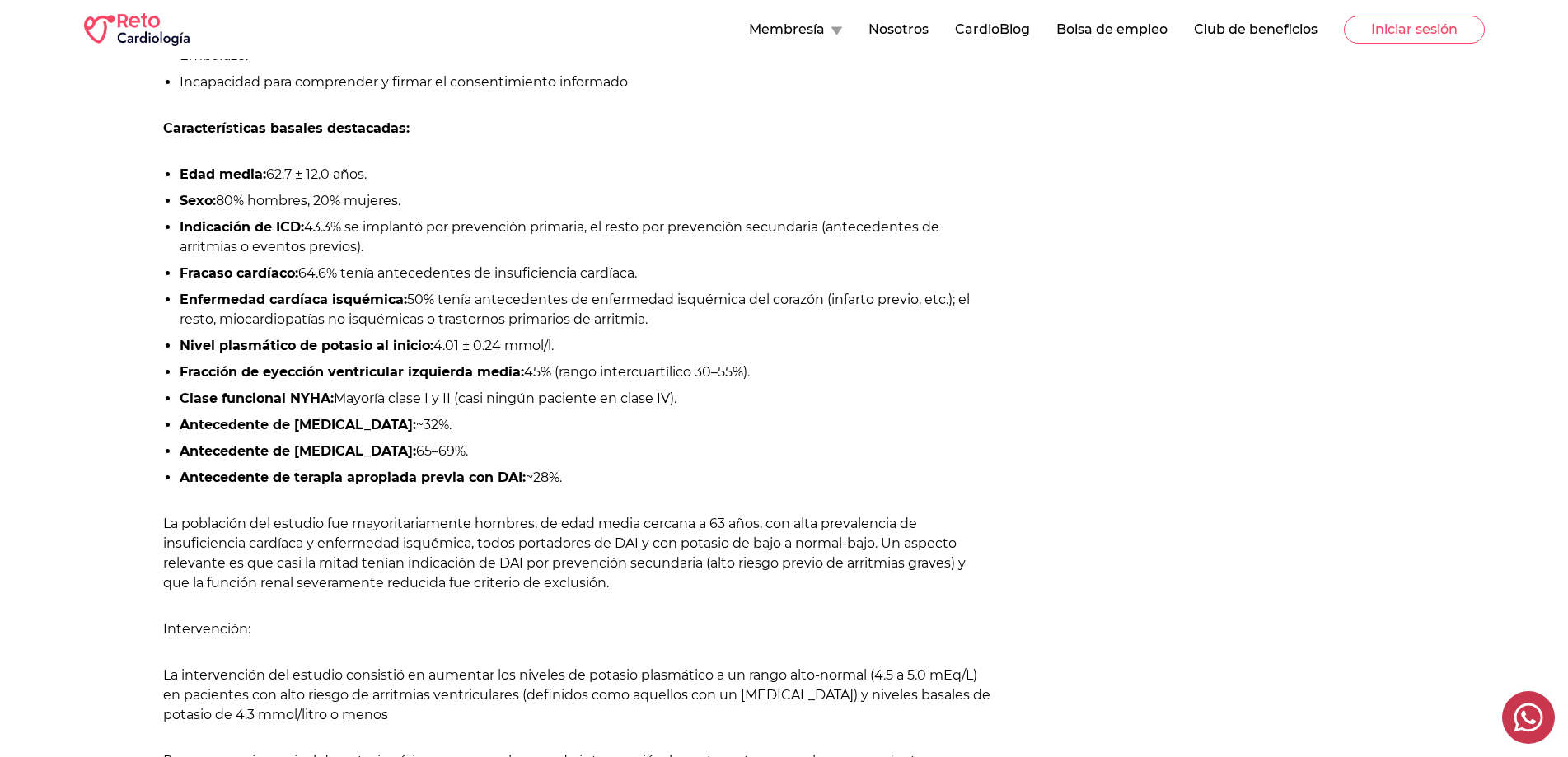
scroll to position [1235, 0]
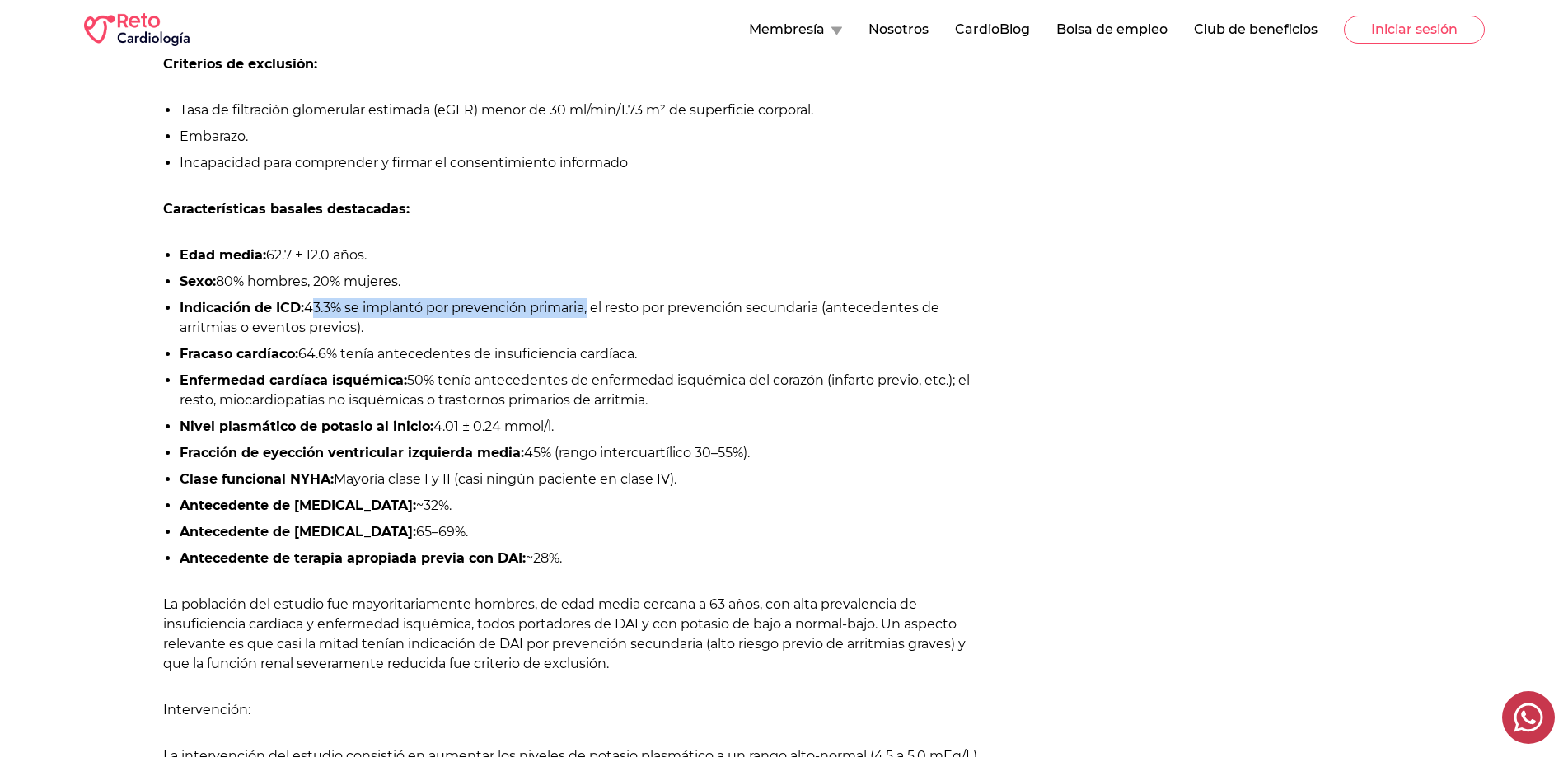
drag, startPoint x: 308, startPoint y: 306, endPoint x: 589, endPoint y: 302, distance: 281.0
click at [589, 302] on li "Indicación de ICD: 43.3% se implantó por prevención primaria, el resto por prev…" at bounding box center [585, 317] width 812 height 39
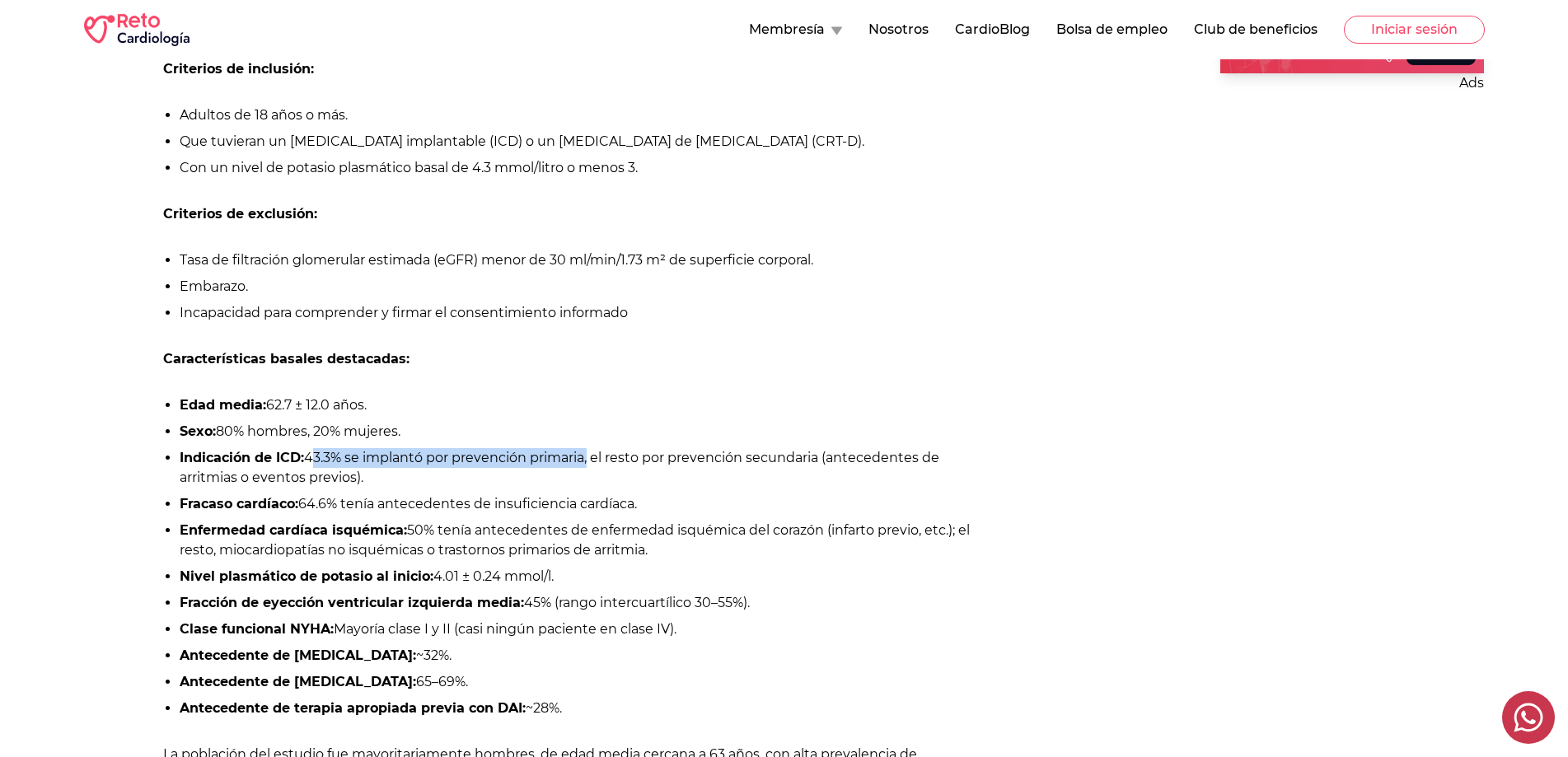
scroll to position [1071, 0]
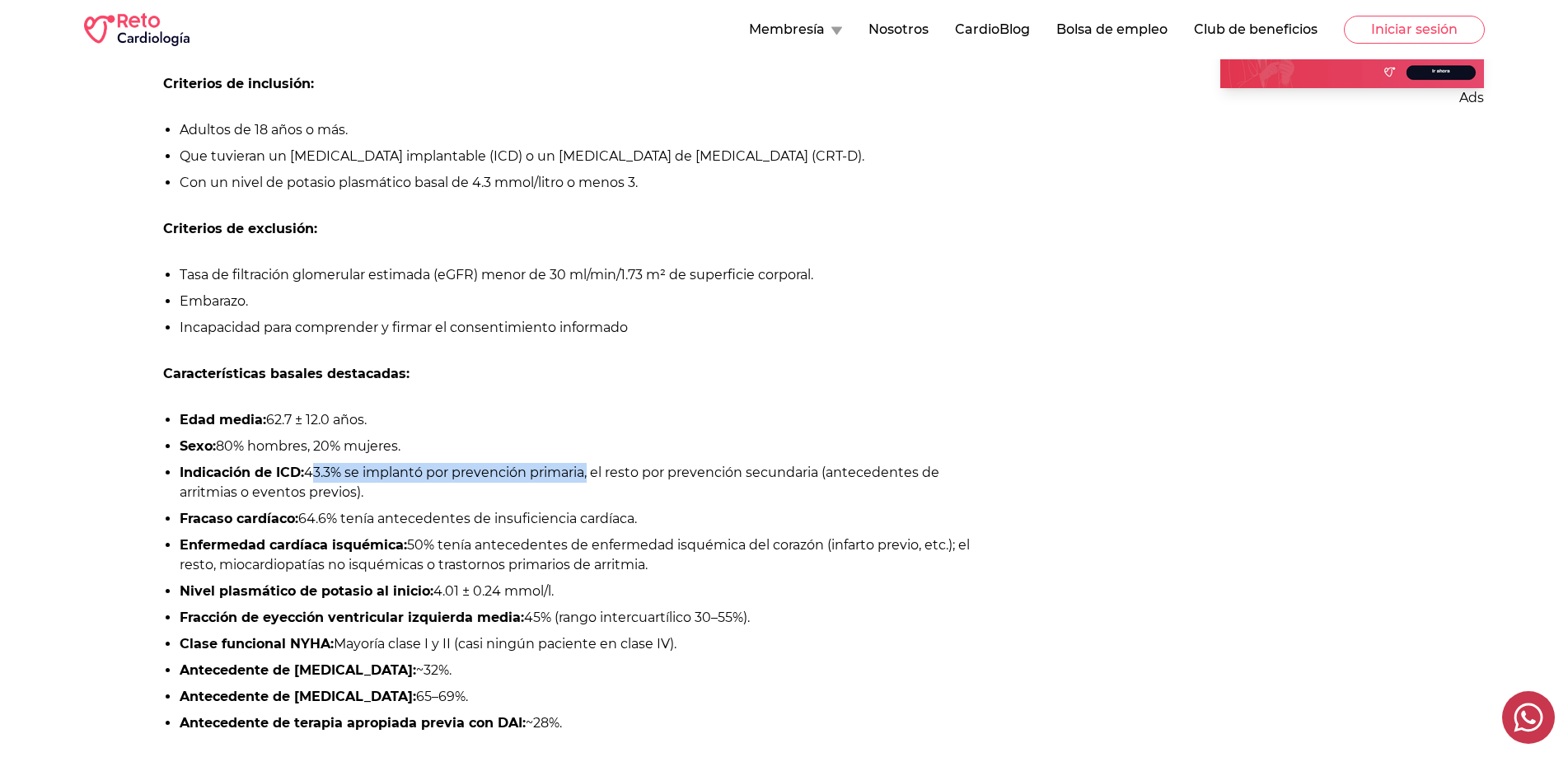
drag, startPoint x: 253, startPoint y: 161, endPoint x: 971, endPoint y: 168, distance: 718.0
click at [970, 167] on ul "Adultos de 18 años o más. Que tuvieran un [MEDICAL_DATA] implantable (ICD) o un…" at bounding box center [577, 156] width 828 height 72
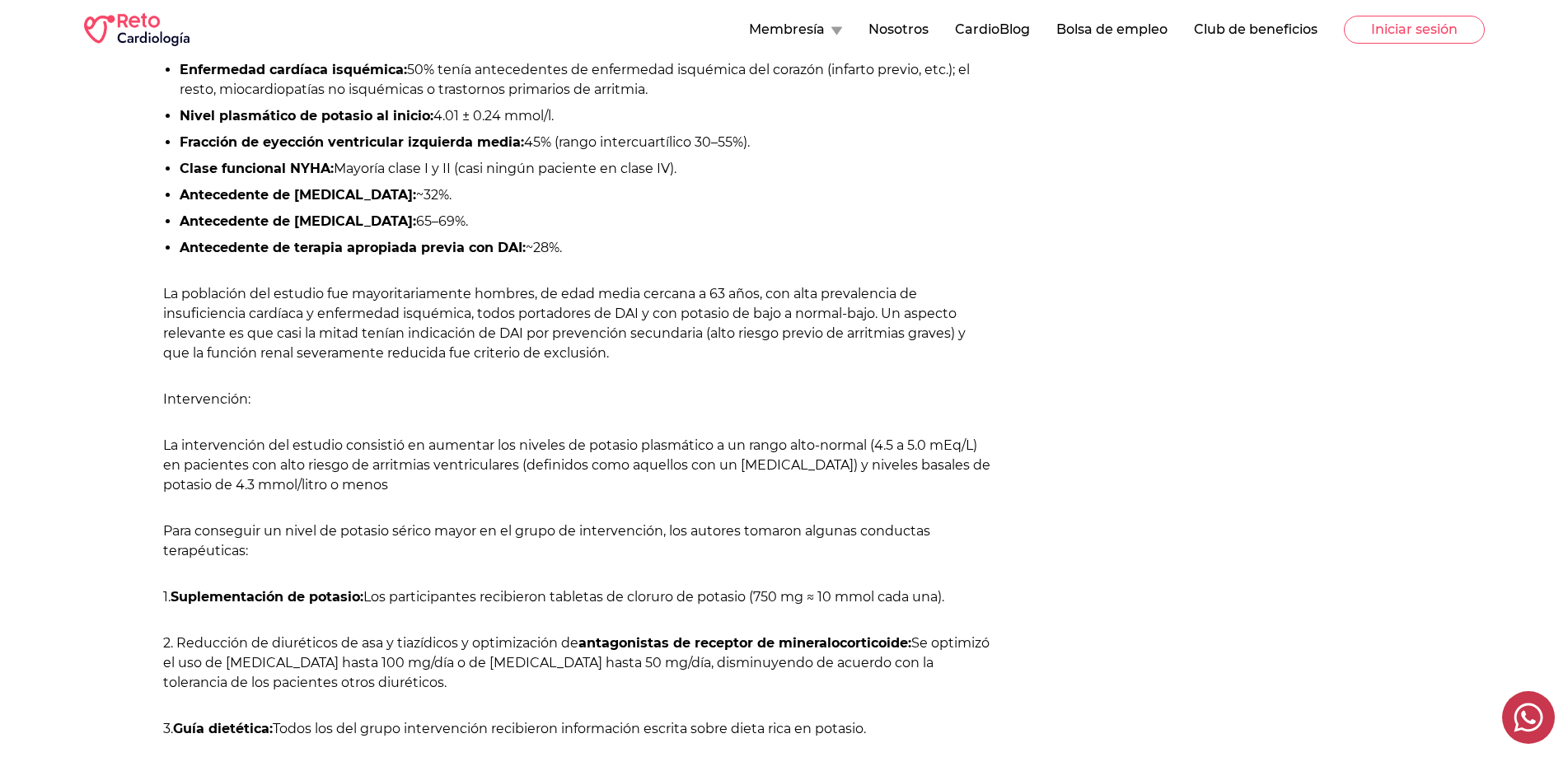
scroll to position [1812, 0]
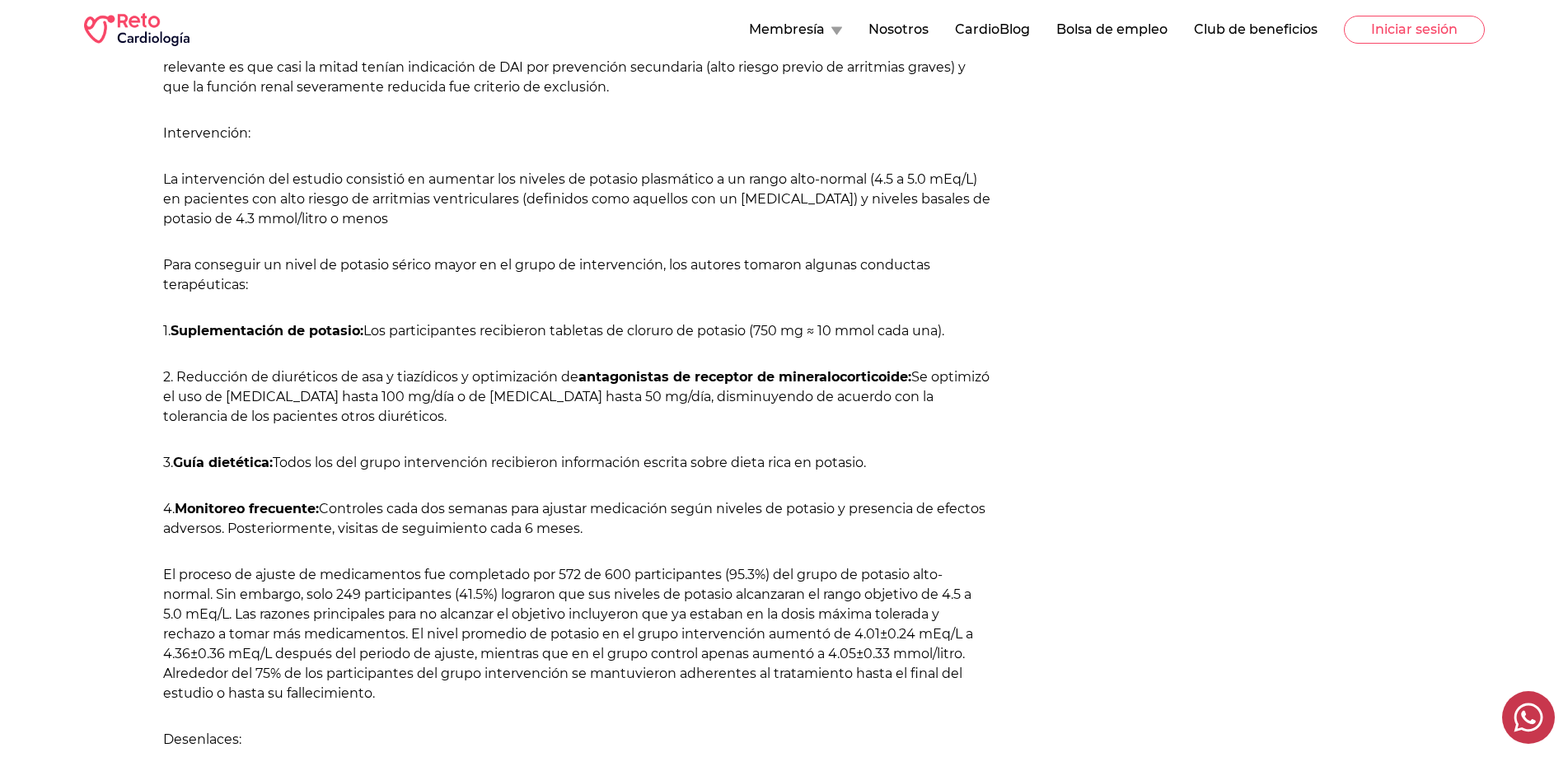
drag, startPoint x: 516, startPoint y: 323, endPoint x: 961, endPoint y: 337, distance: 445.2
click at [961, 337] on p "1. Suplementación de potasio: Los participantes recibieron tabletas de cloruro …" at bounding box center [577, 331] width 828 height 20
drag, startPoint x: 626, startPoint y: 378, endPoint x: 923, endPoint y: 379, distance: 297.0
click at [923, 379] on p "2. Reducción de diuréticos de asa y tiazídicos y optimización de antagonistas d…" at bounding box center [577, 397] width 828 height 60
drag, startPoint x: 212, startPoint y: 465, endPoint x: 287, endPoint y: 468, distance: 75.1
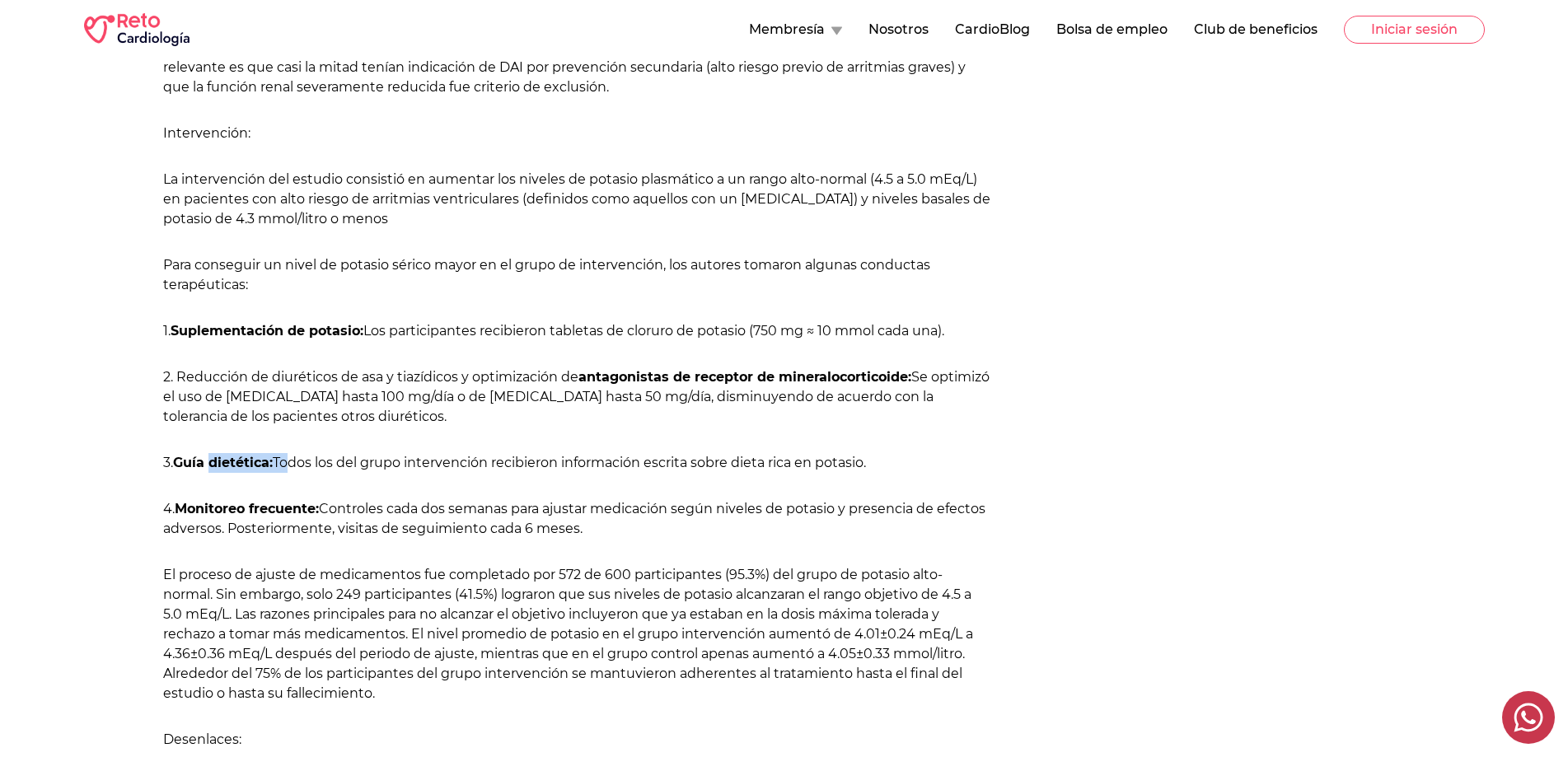
click at [287, 466] on p "3. Guía dietética: Todos los del grupo intervención recibieron información escr…" at bounding box center [577, 463] width 828 height 20
drag, startPoint x: 189, startPoint y: 503, endPoint x: 323, endPoint y: 501, distance: 134.0
click at [323, 501] on p "4. Monitoreo frecuente: Controles cada dos semanas para ajustar medicación segú…" at bounding box center [577, 519] width 828 height 39
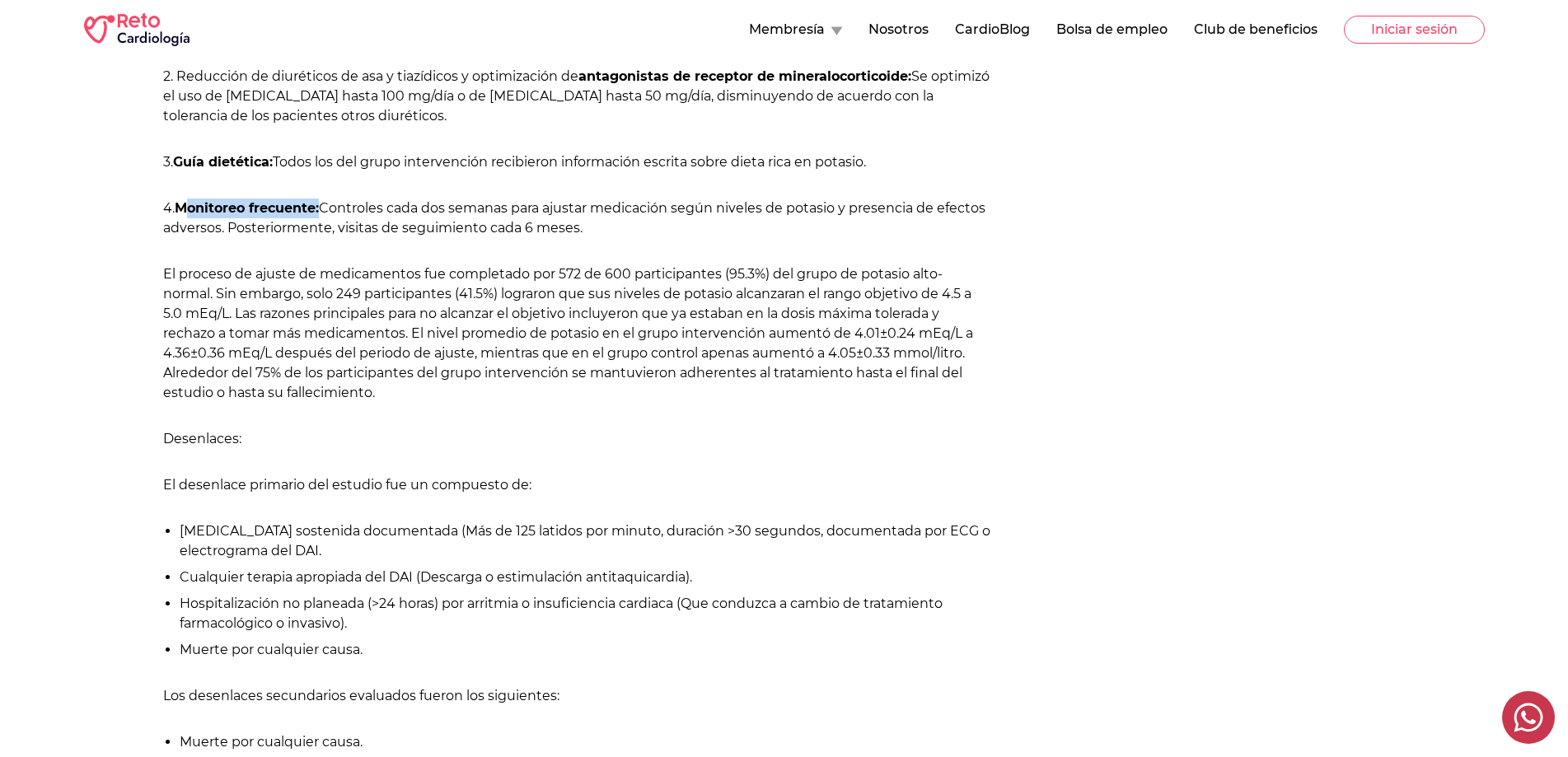
scroll to position [2141, 0]
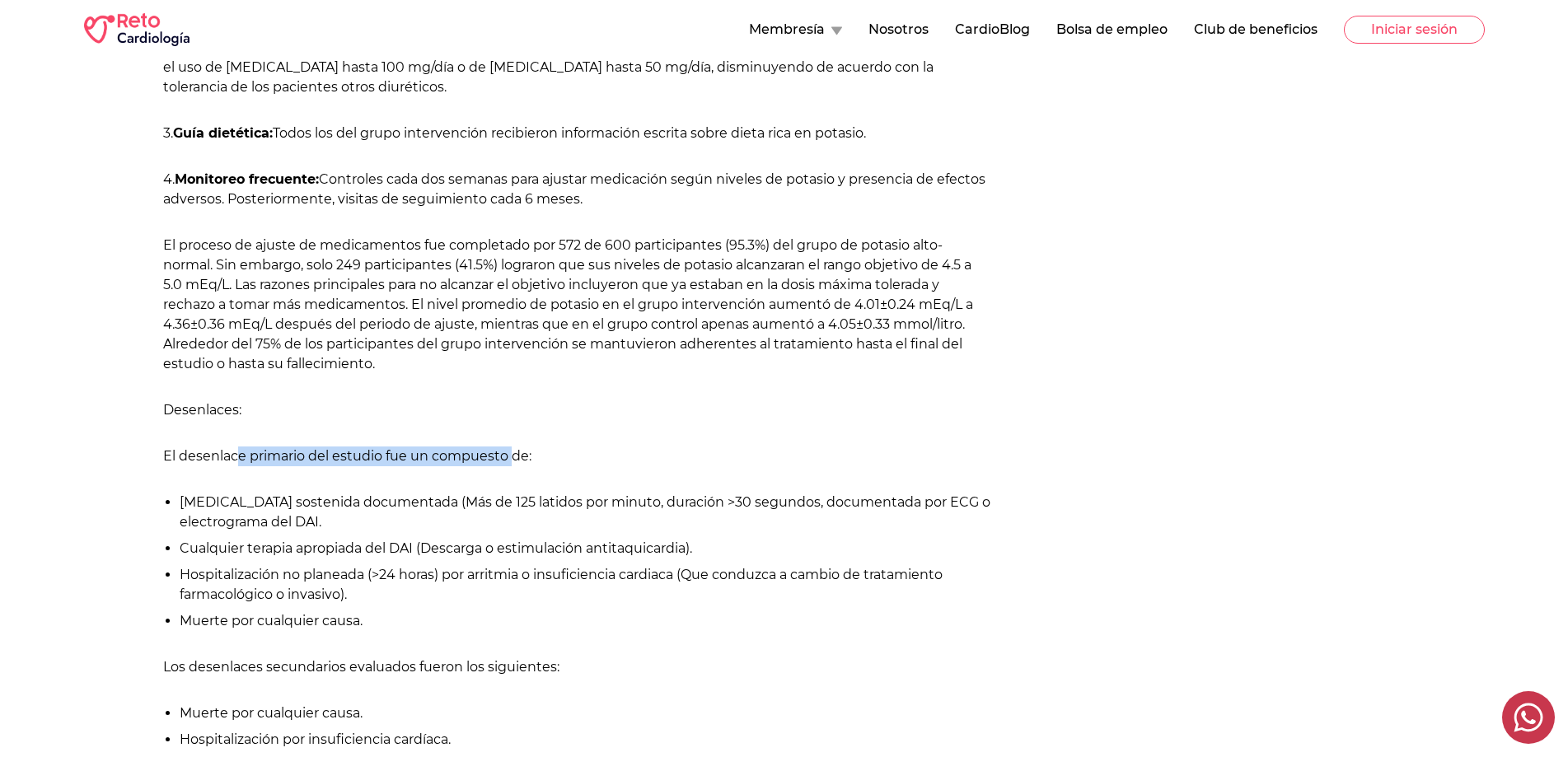
drag, startPoint x: 234, startPoint y: 465, endPoint x: 512, endPoint y: 480, distance: 278.4
click at [514, 473] on div "El potasio juega un papel fundamental en la función cardiaca, su estricta homeo…" at bounding box center [577, 364] width 828 height 3314
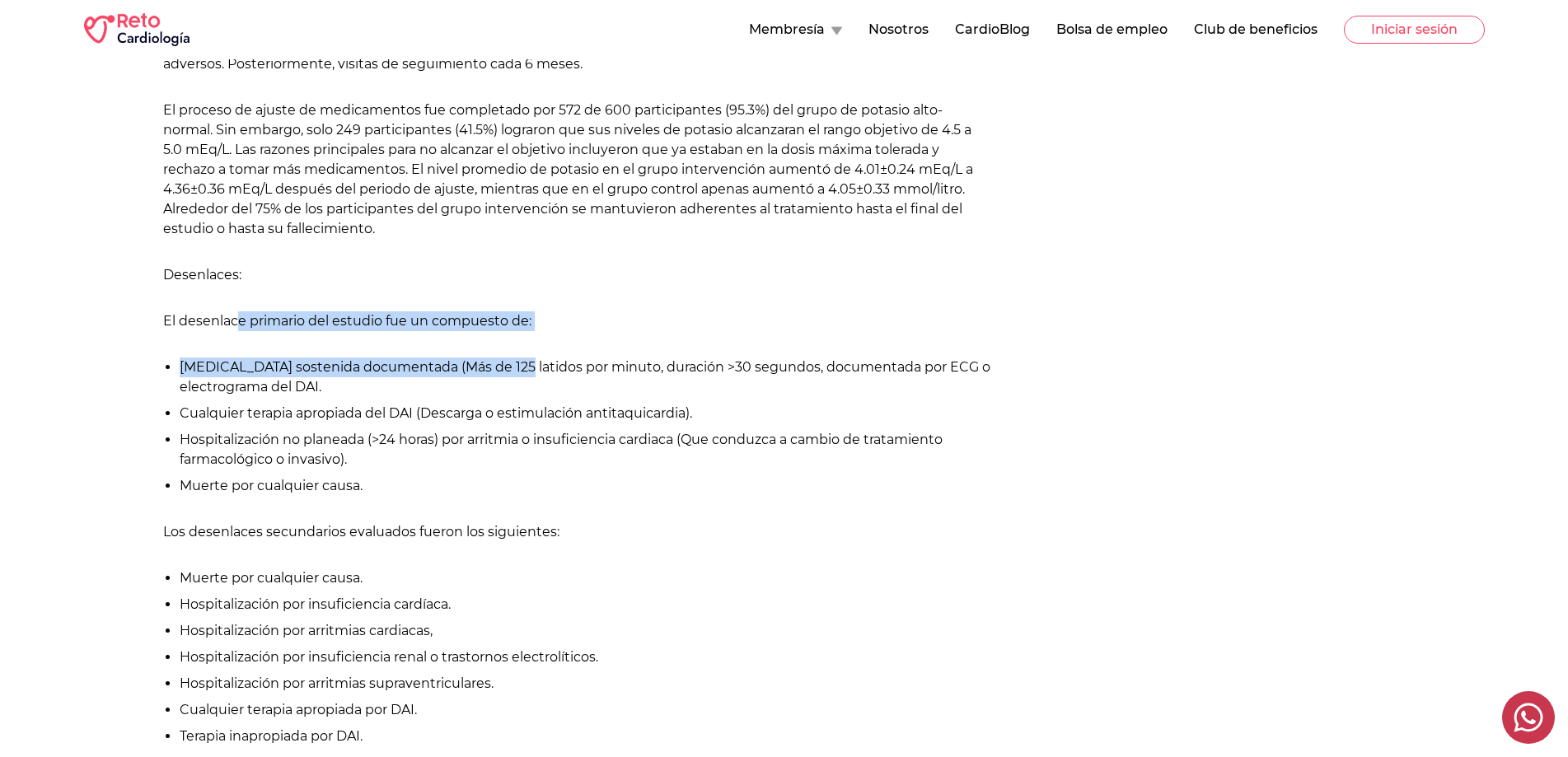
scroll to position [2306, 0]
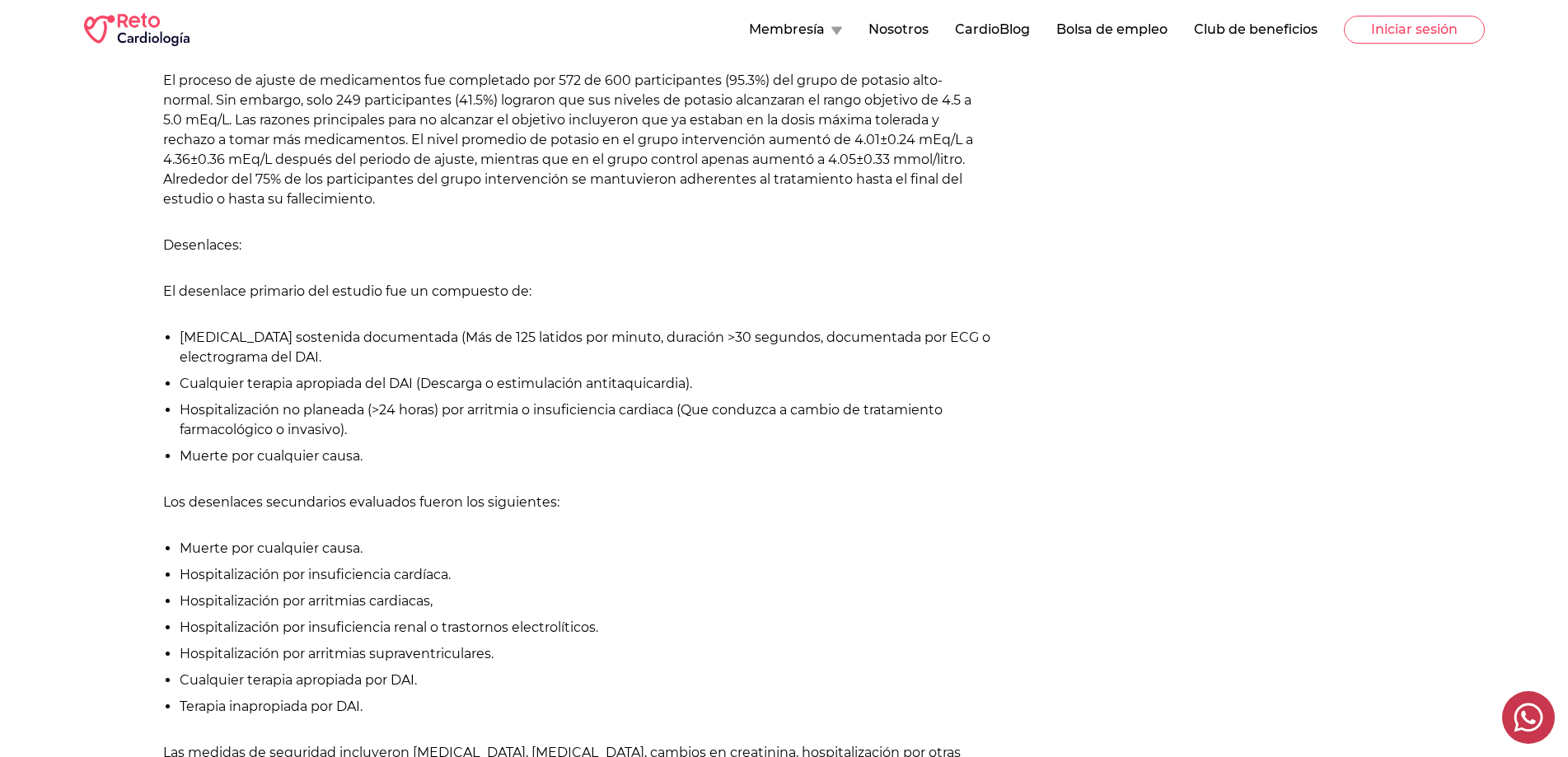
click at [380, 461] on li "Muerte por cualquier causa." at bounding box center [585, 457] width 812 height 20
drag, startPoint x: 237, startPoint y: 343, endPoint x: 508, endPoint y: 346, distance: 271.0
click at [508, 346] on li "[MEDICAL_DATA] sostenida documentada (Más de 125 latidos por minuto, duración >…" at bounding box center [585, 348] width 812 height 39
drag, startPoint x: 207, startPoint y: 385, endPoint x: 448, endPoint y: 390, distance: 241.1
click at [448, 389] on li "Cualquier terapia apropiada del DAI (Descarga o estimulación antitaquicardia)." at bounding box center [585, 383] width 812 height 20
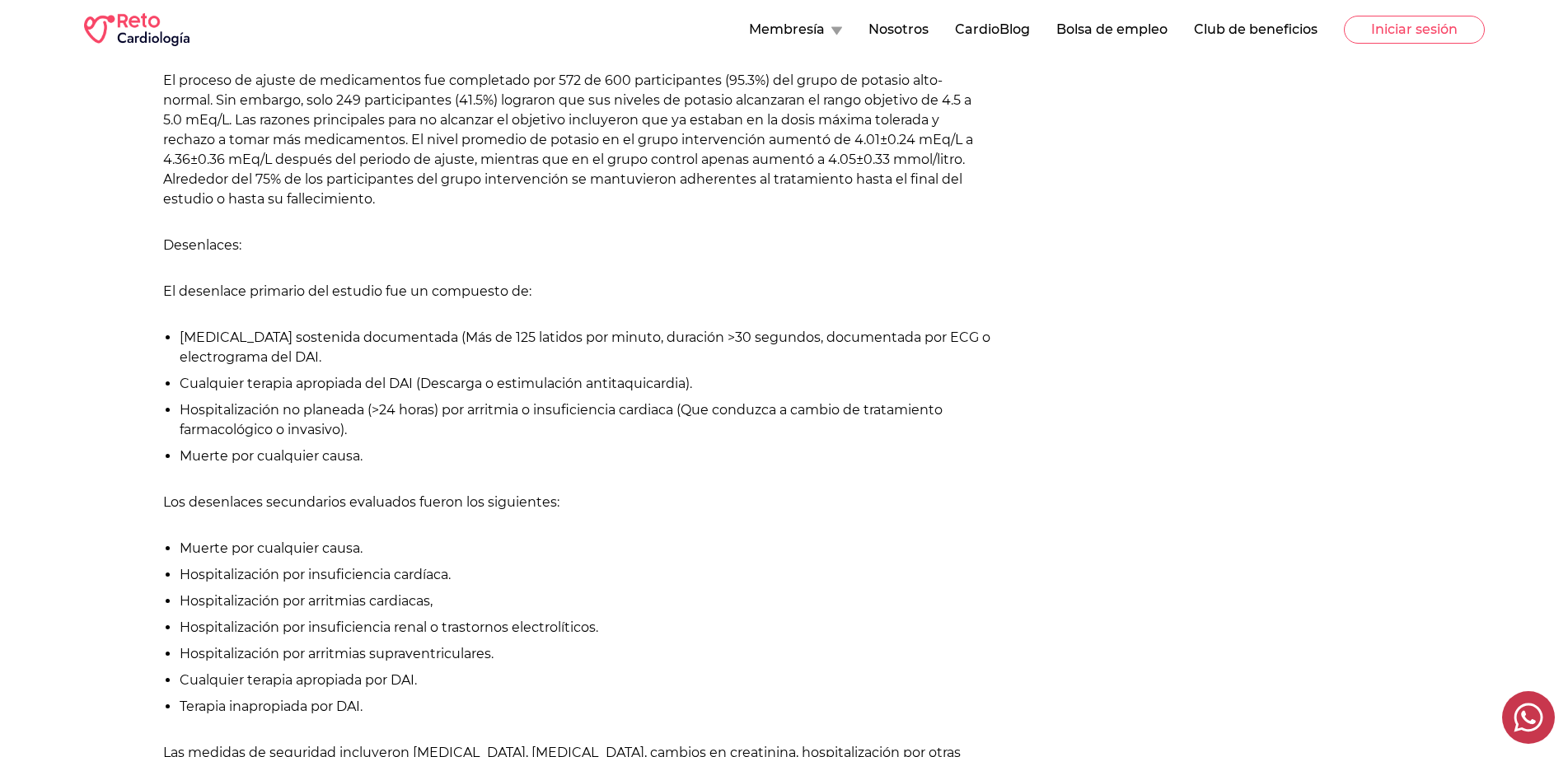
click at [583, 385] on li "Cualquier terapia apropiada del DAI (Descarga o estimulación antitaquicardia)." at bounding box center [585, 383] width 812 height 20
click at [329, 389] on li "Cualquier terapia apropiada del DAI (Descarga o estimulación antitaquicardia)." at bounding box center [585, 383] width 812 height 20
drag, startPoint x: 329, startPoint y: 389, endPoint x: 326, endPoint y: 399, distance: 10.4
click at [329, 390] on li "Cualquier terapia apropiada del DAI (Descarga o estimulación antitaquicardia)." at bounding box center [585, 383] width 812 height 20
drag, startPoint x: 219, startPoint y: 419, endPoint x: 689, endPoint y: 409, distance: 470.1
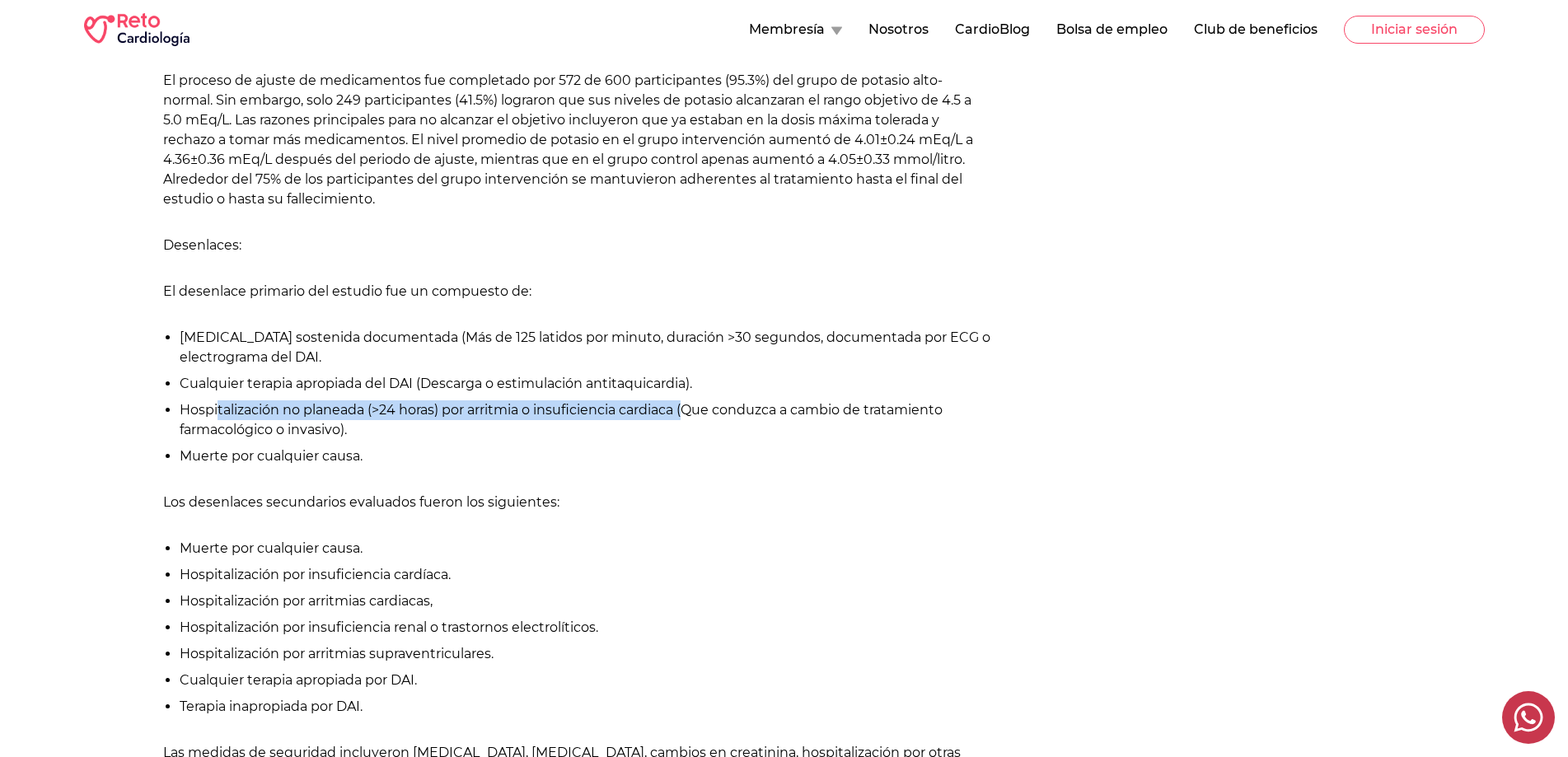
click at [689, 409] on li "Hospitalización no planeada (>24 horas) por arritmia o insuficiencia cardiaca (…" at bounding box center [585, 420] width 812 height 39
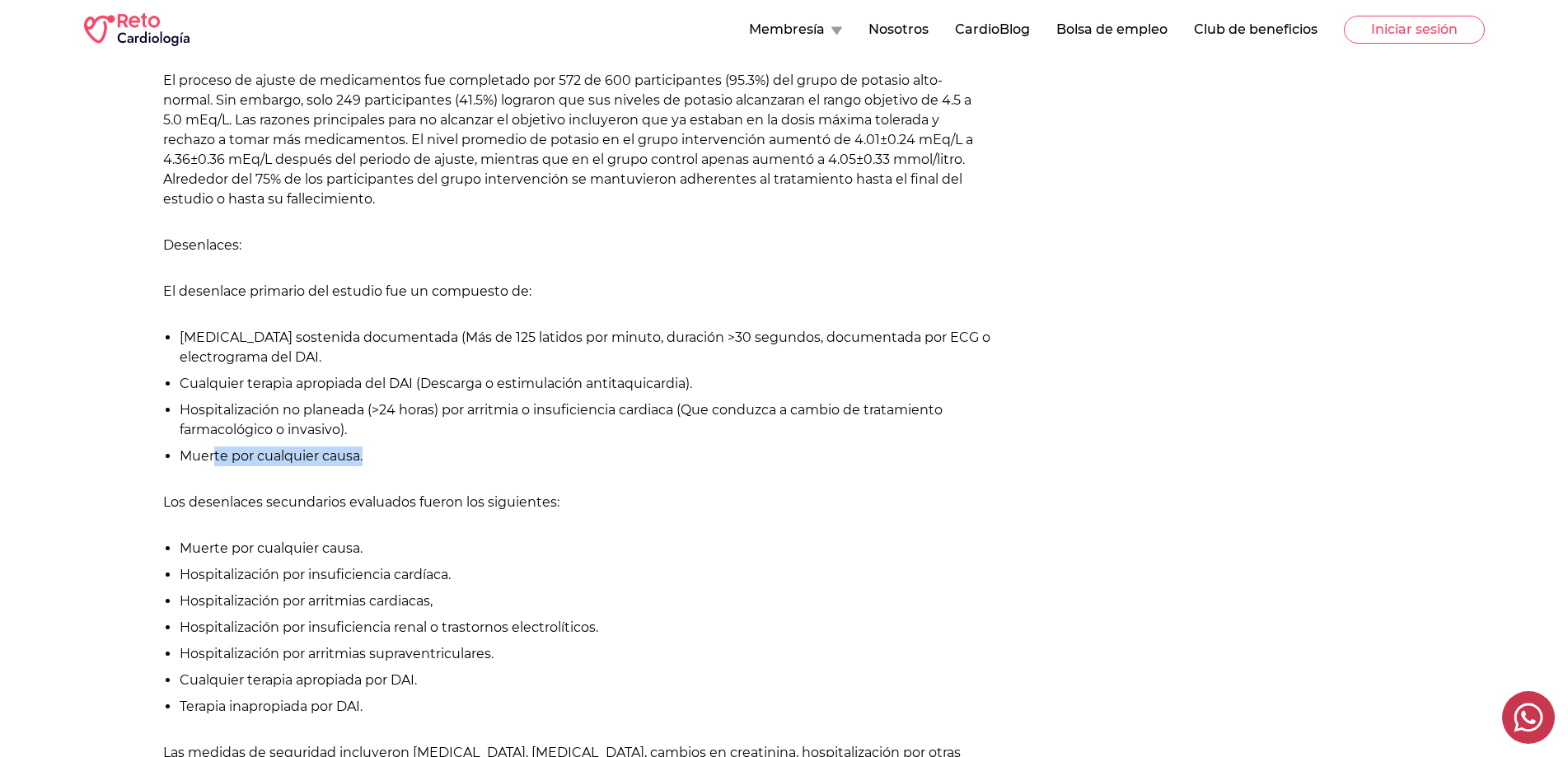
drag, startPoint x: 215, startPoint y: 462, endPoint x: 384, endPoint y: 458, distance: 169.0
click at [384, 458] on li "Muerte por cualquier causa." at bounding box center [585, 457] width 812 height 20
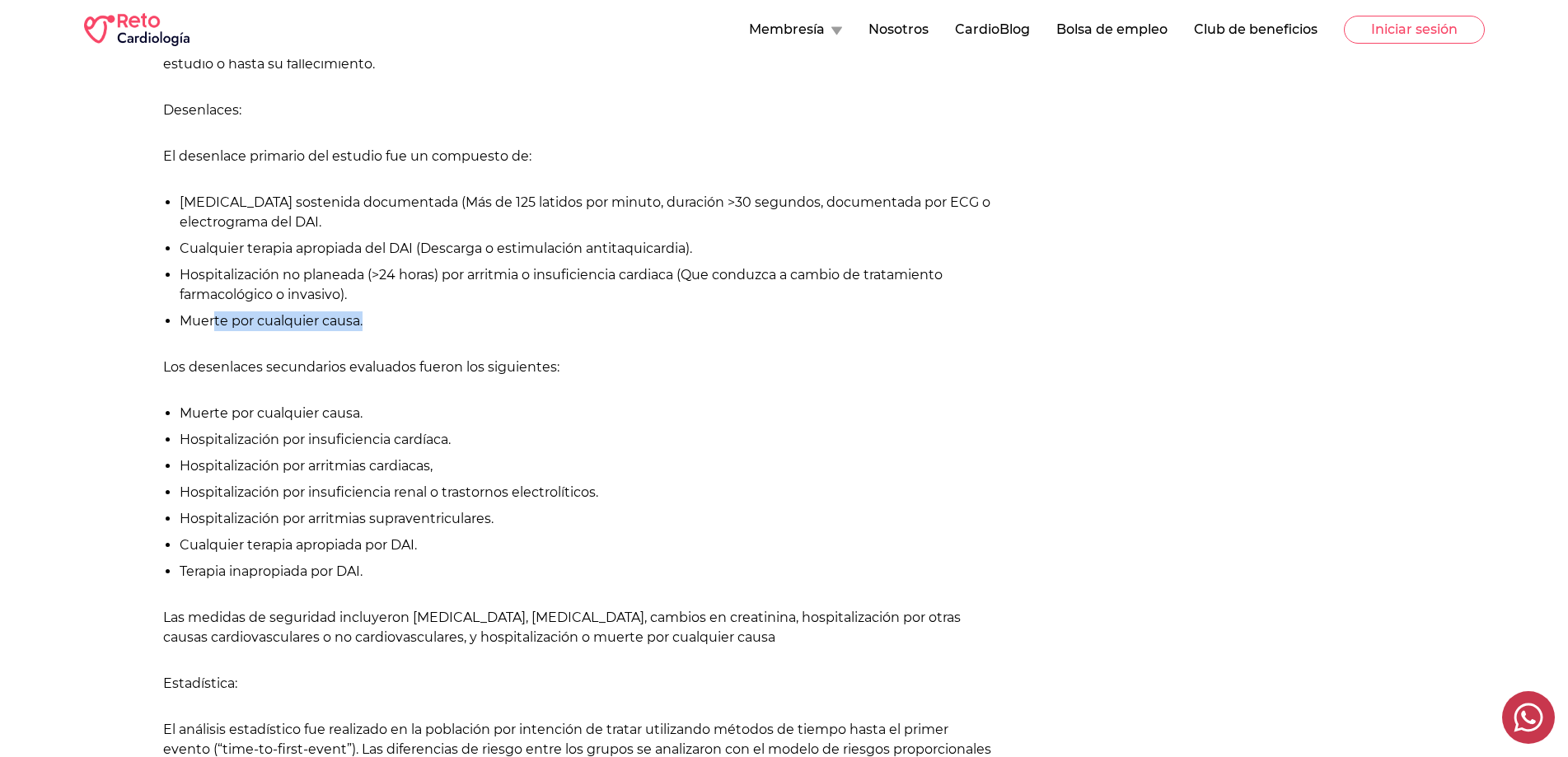
scroll to position [2471, 0]
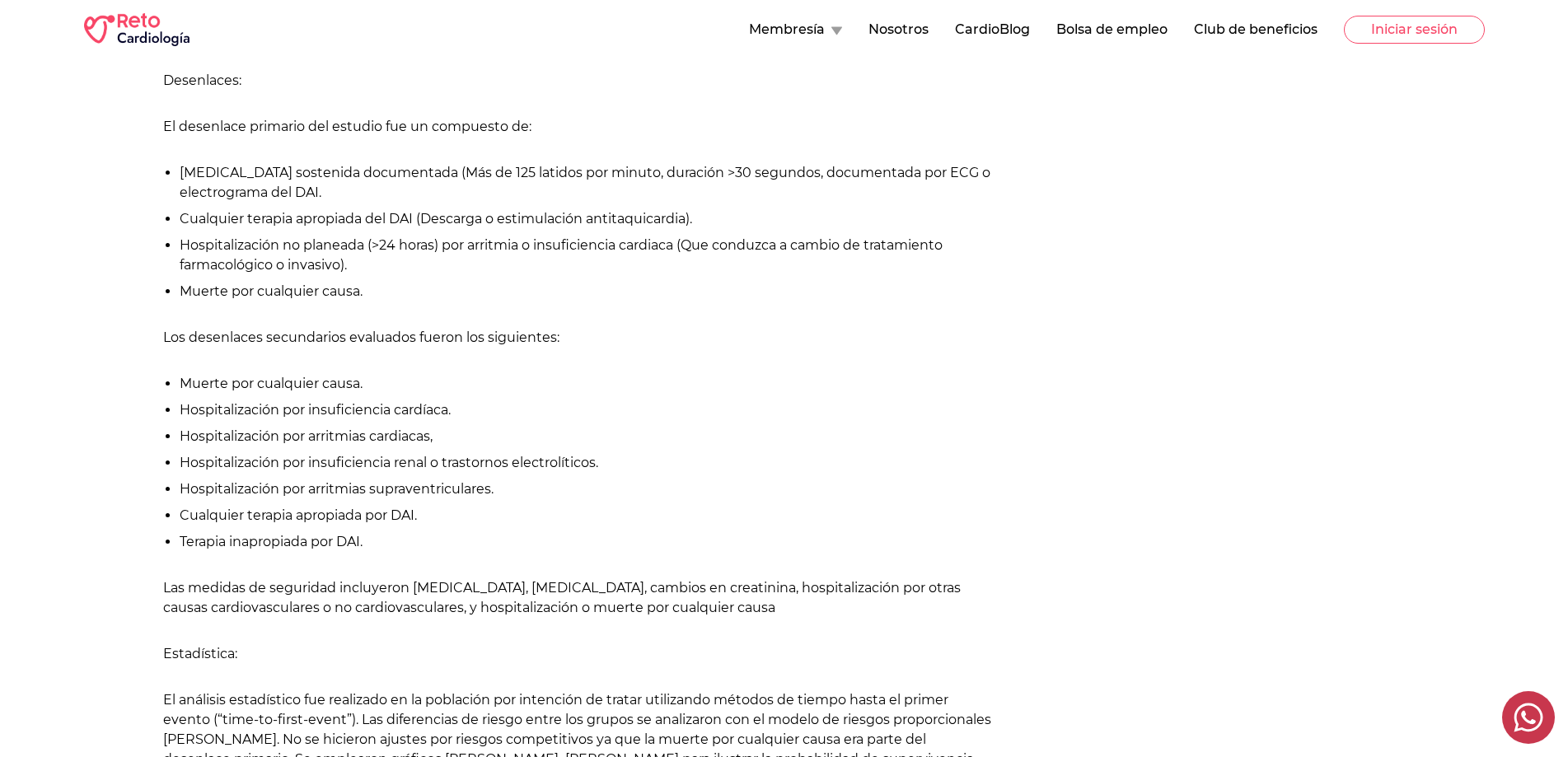
click at [272, 383] on li "Muerte por cualquier causa." at bounding box center [585, 383] width 812 height 20
drag, startPoint x: 263, startPoint y: 399, endPoint x: 269, endPoint y: 408, distance: 10.8
click at [263, 401] on ul "Muerte por cualquier causa. Hospitalización por insuficiencia cardíaca. Hospita…" at bounding box center [577, 463] width 828 height 178
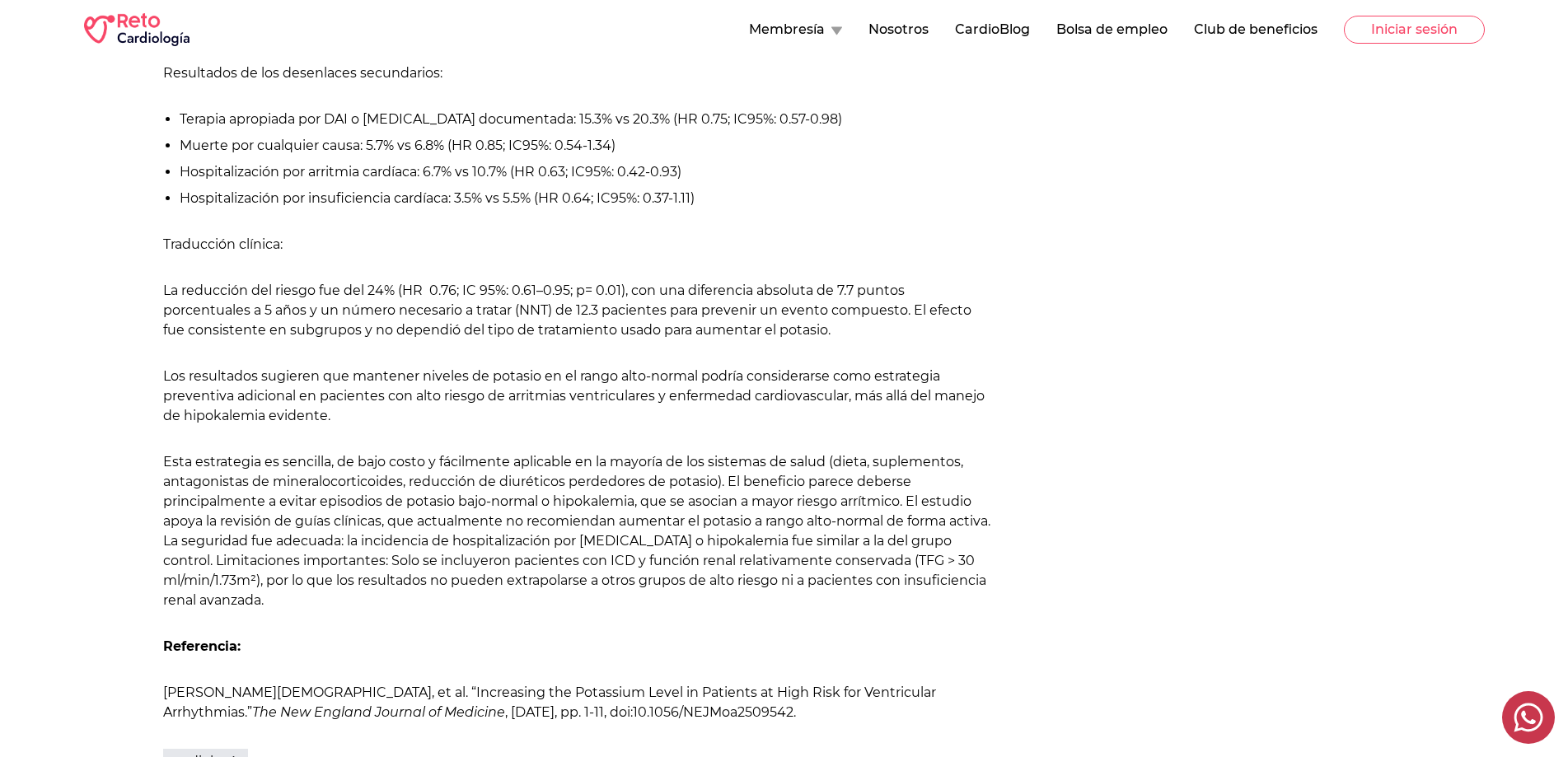
scroll to position [3459, 0]
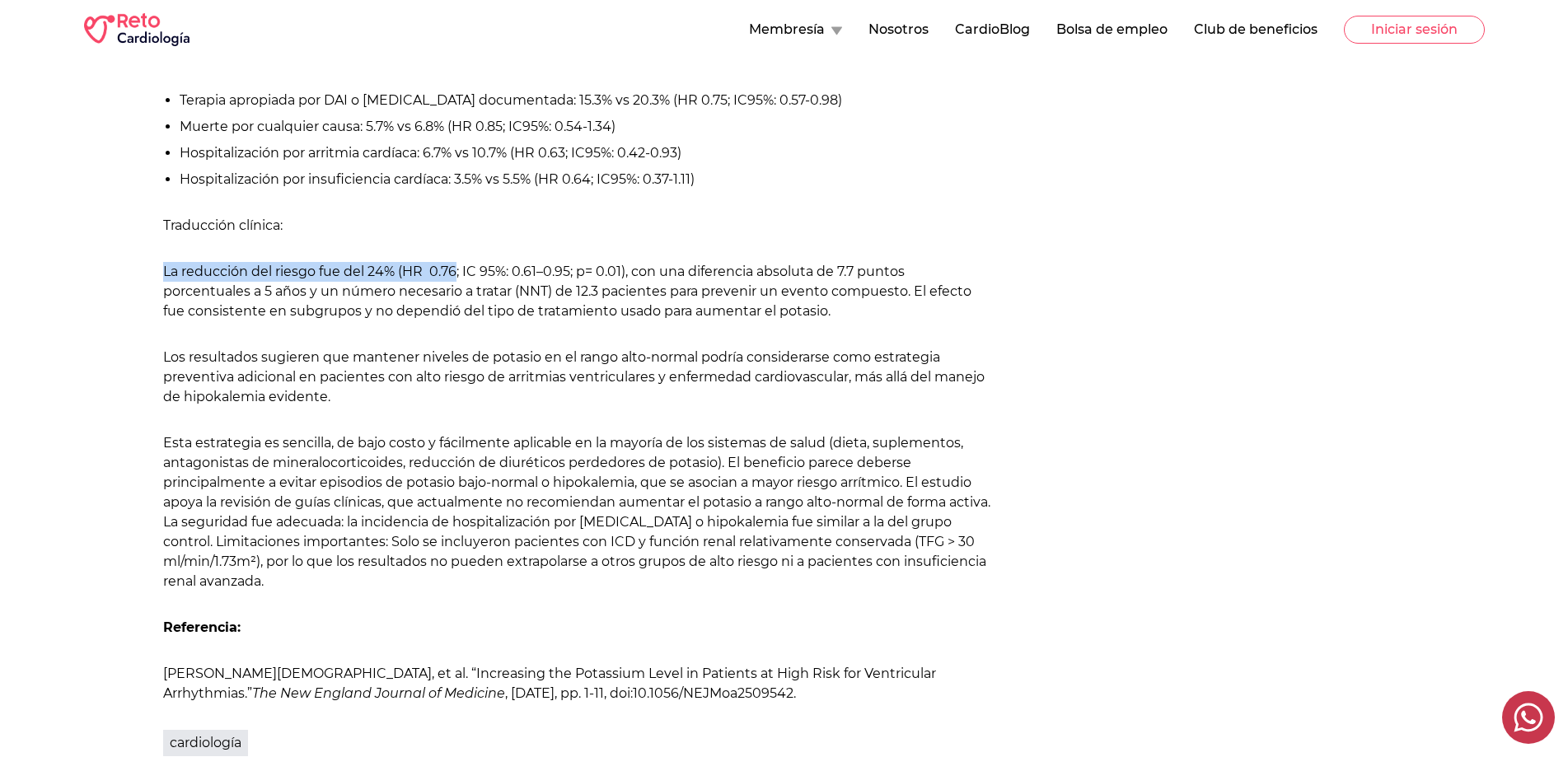
drag, startPoint x: 164, startPoint y: 270, endPoint x: 452, endPoint y: 263, distance: 288.1
click at [455, 267] on p "La reducción del riesgo fue del 24% (HR 0.76; IC 95%: 0.61–0.95; p= 0.01), con …" at bounding box center [577, 292] width 828 height 60
click at [464, 269] on p "La reducción del riesgo fue del 24% (HR 0.76; IC 95%: 0.61–0.95; p= 0.01), con …" at bounding box center [577, 292] width 828 height 60
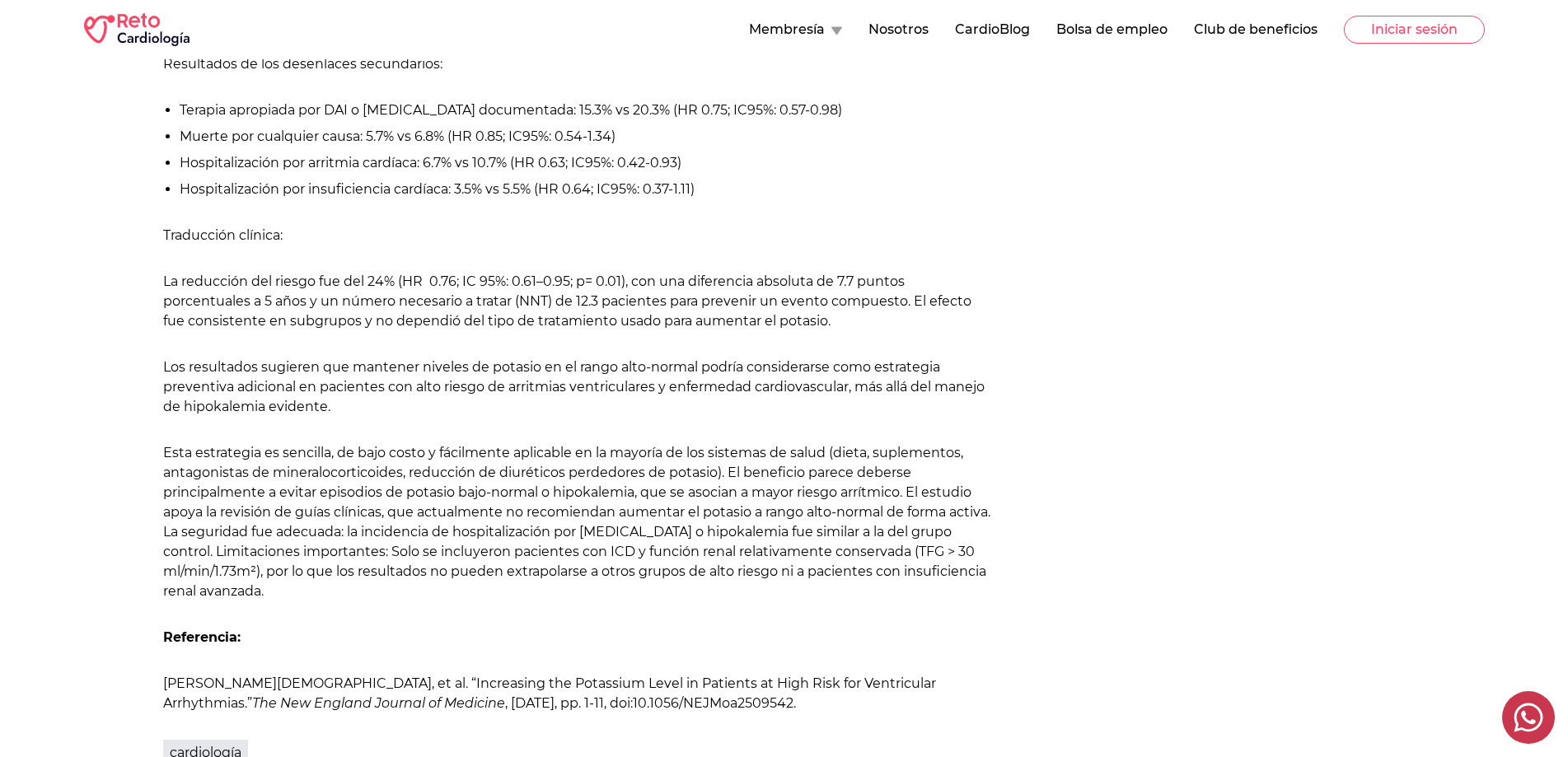
scroll to position [3377, 0]
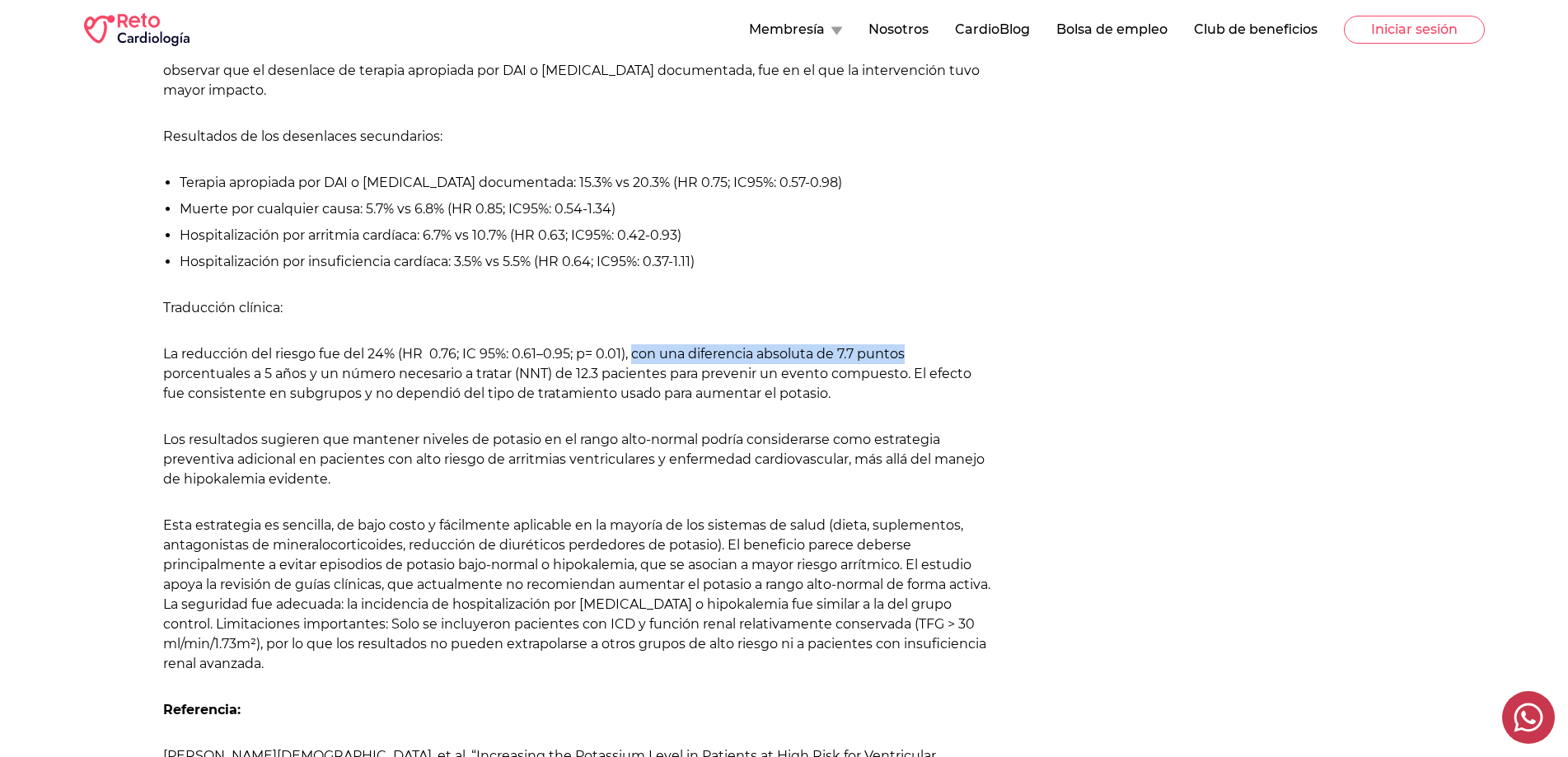
drag, startPoint x: 631, startPoint y: 353, endPoint x: 912, endPoint y: 352, distance: 281.0
click at [912, 352] on p "La reducción del riesgo fue del 24% (HR 0.76; IC 95%: 0.61–0.95; p= 0.01), con …" at bounding box center [577, 374] width 828 height 60
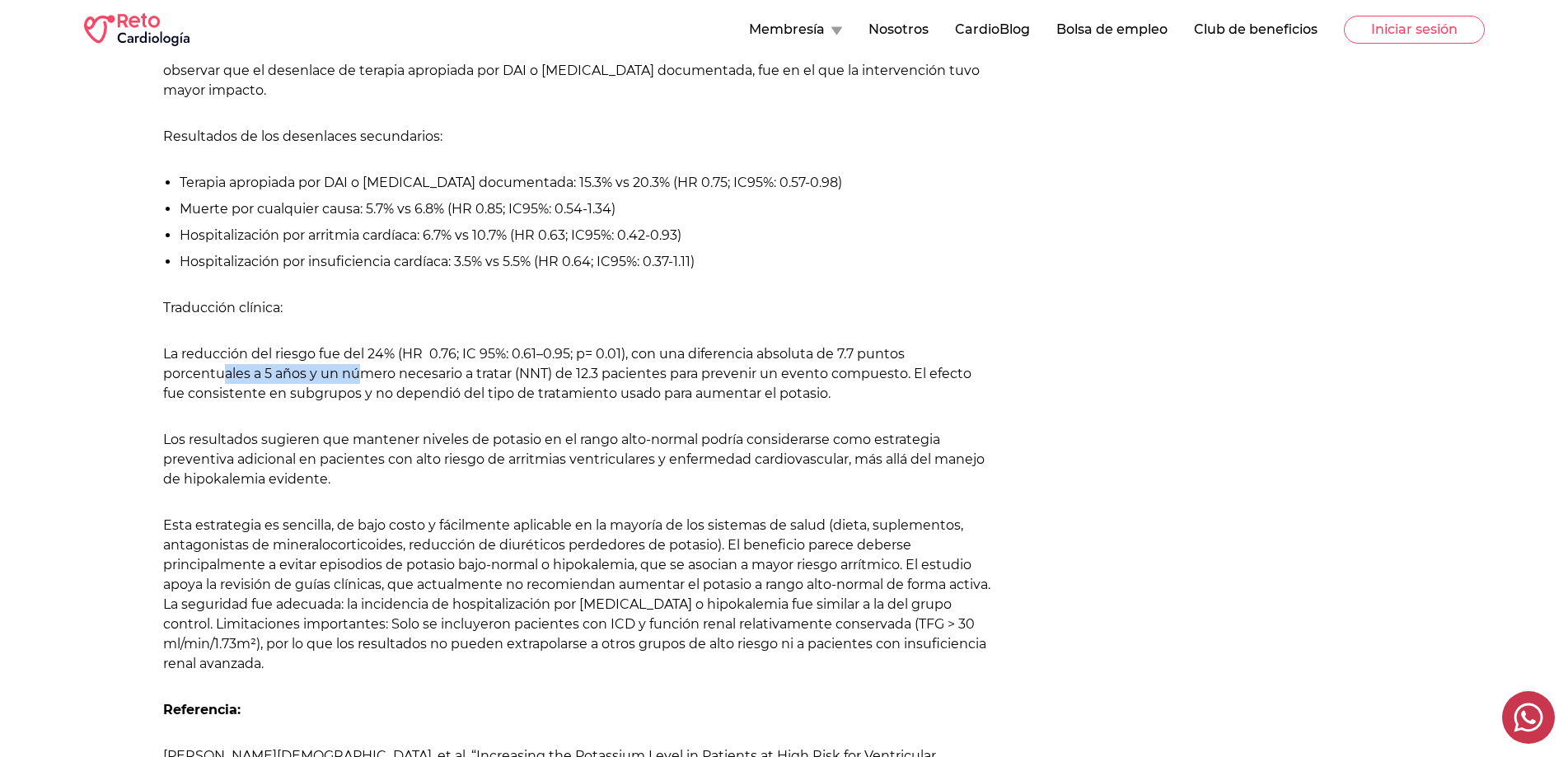
drag, startPoint x: 241, startPoint y: 376, endPoint x: 356, endPoint y: 375, distance: 115.0
click at [355, 375] on p "La reducción del riesgo fue del 24% (HR 0.76; IC 95%: 0.61–0.95; p= 0.01), con …" at bounding box center [577, 374] width 828 height 60
drag, startPoint x: 516, startPoint y: 374, endPoint x: 619, endPoint y: 377, distance: 103.0
click at [619, 377] on p "La reducción del riesgo fue del 24% (HR 0.76; IC 95%: 0.61–0.95; p= 0.01), con …" at bounding box center [577, 374] width 828 height 60
click at [674, 264] on li "Hospitalización por insuficiencia cardíaca: 3.5% vs 5.5% (HR 0.64; IC95%: 0.37-…" at bounding box center [585, 262] width 812 height 20
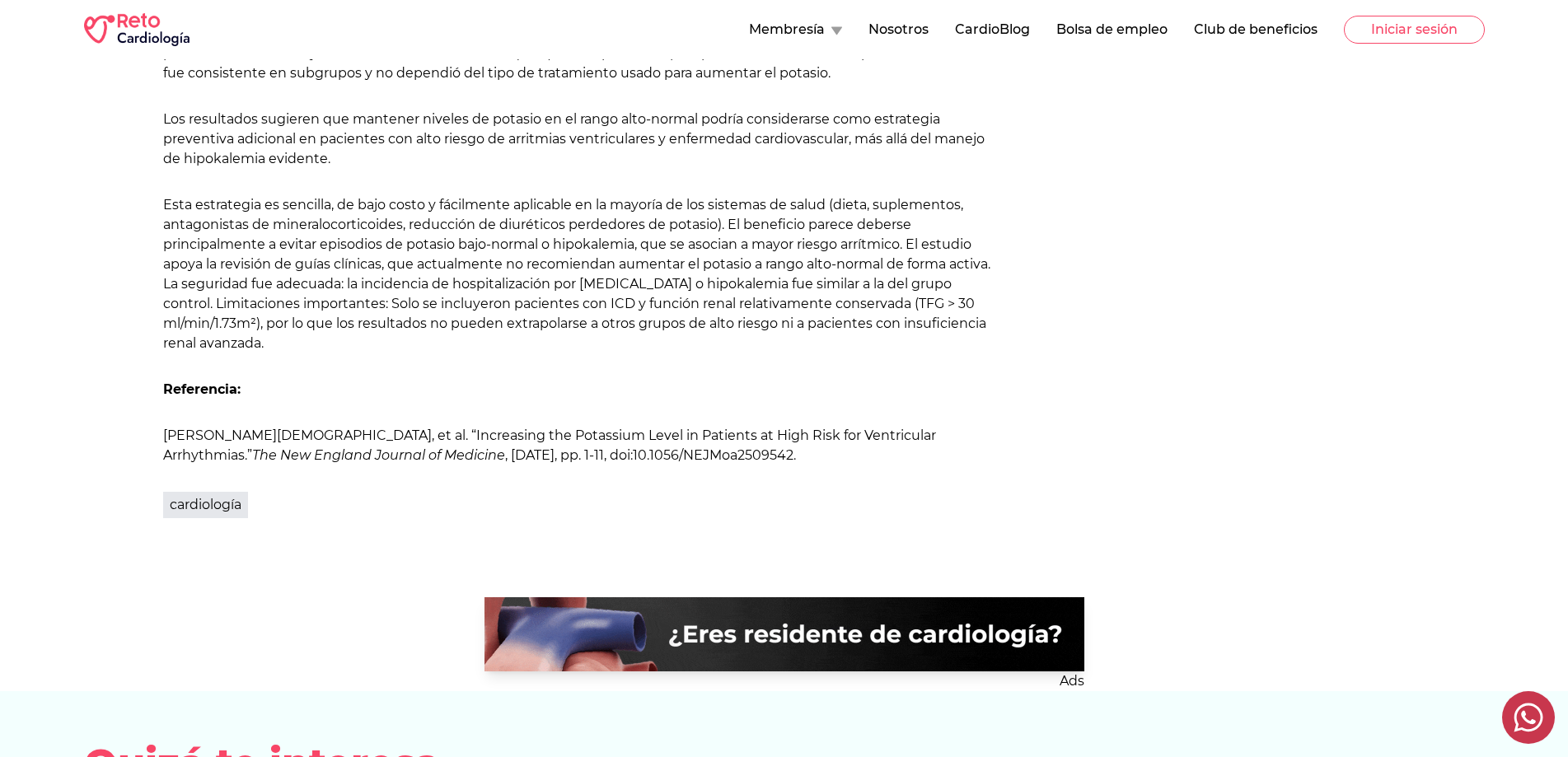
scroll to position [3706, 0]
